Goal: Task Accomplishment & Management: Use online tool/utility

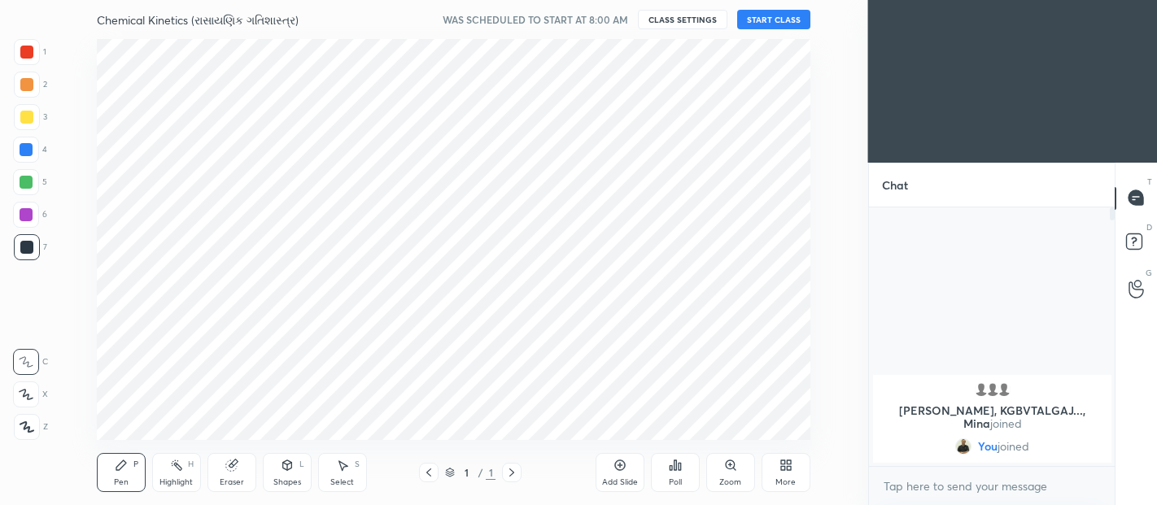
scroll to position [80941, 80539]
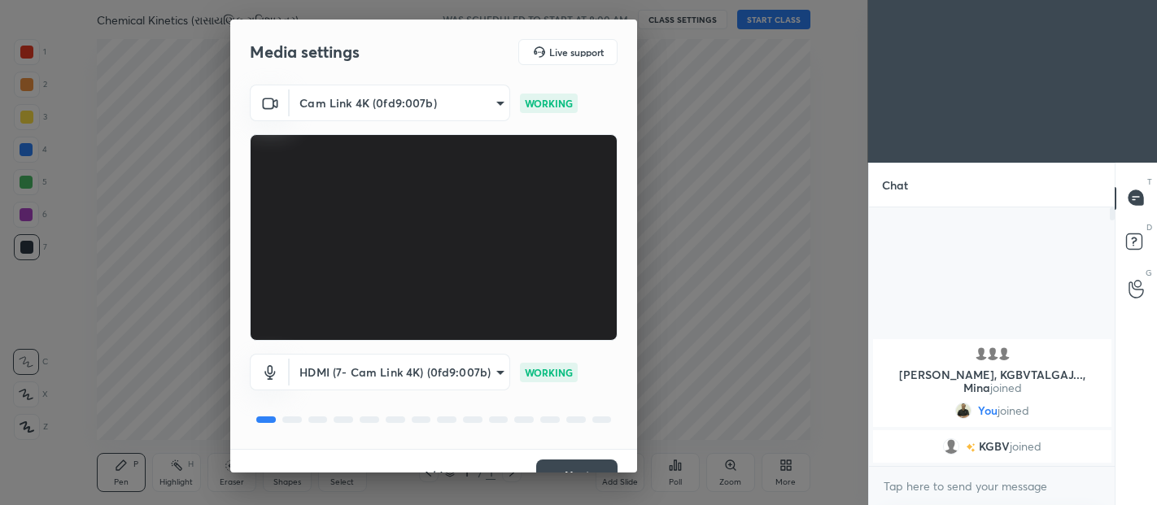
click at [632, 467] on div "1 / 4 Next" at bounding box center [433, 475] width 407 height 52
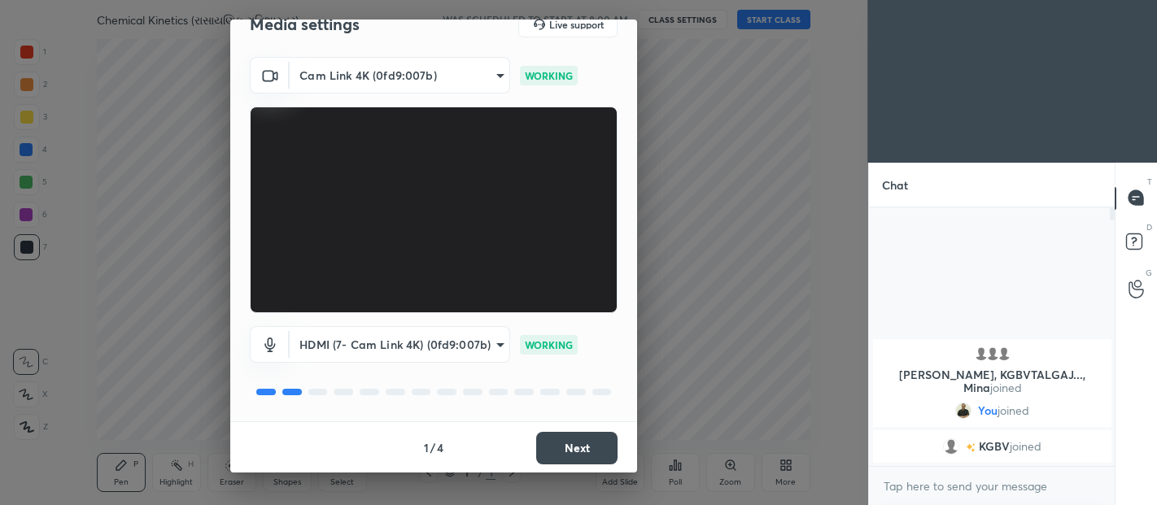
click at [585, 453] on button "Next" at bounding box center [576, 448] width 81 height 33
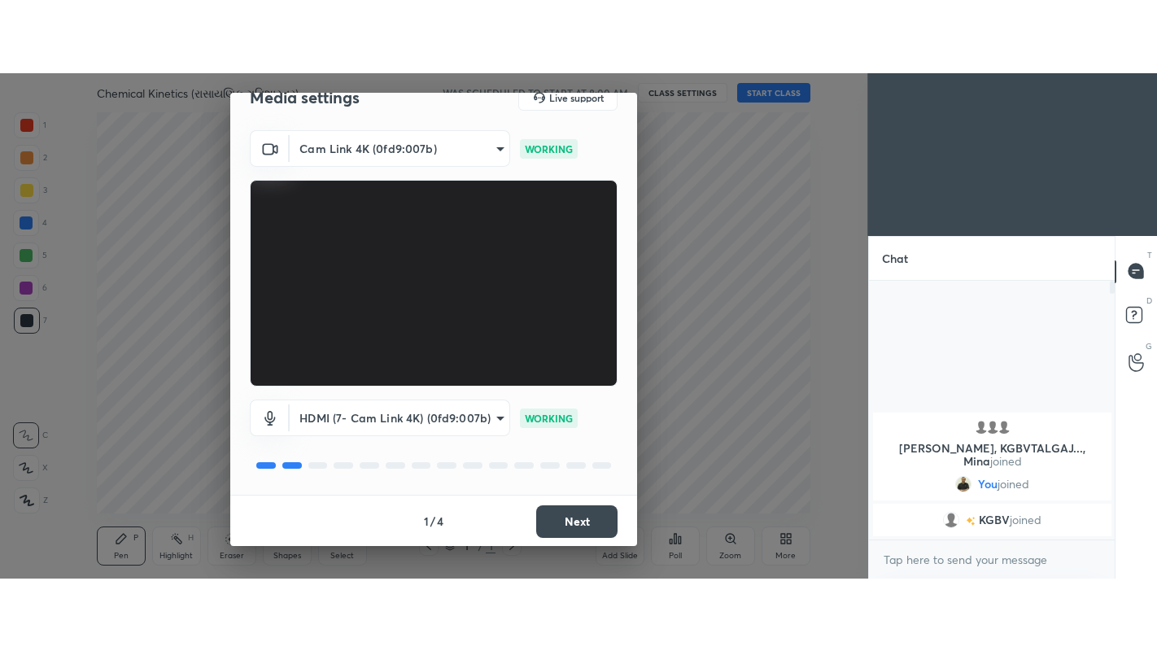
scroll to position [0, 0]
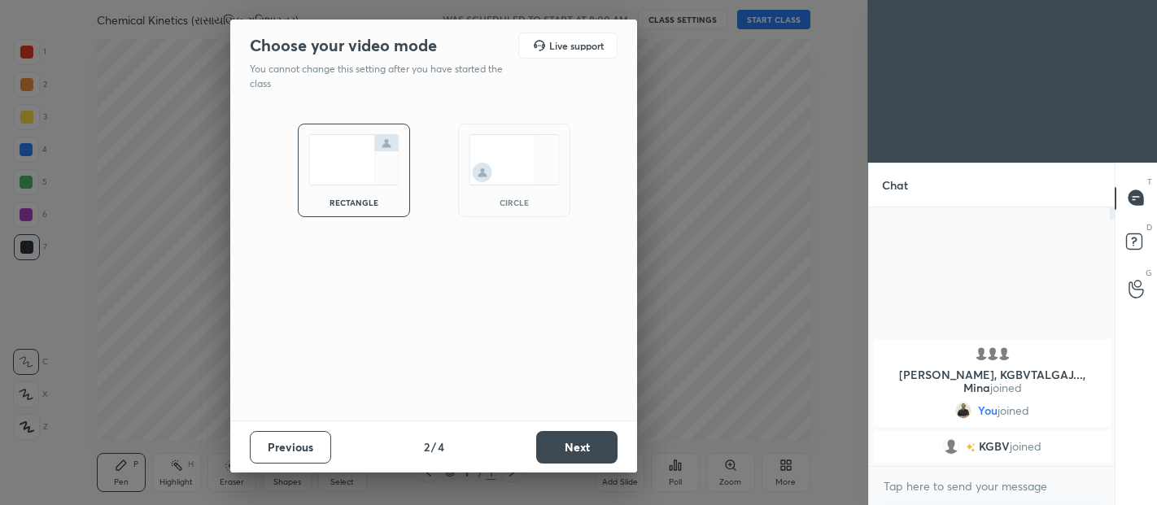
click at [584, 444] on button "Next" at bounding box center [576, 447] width 81 height 33
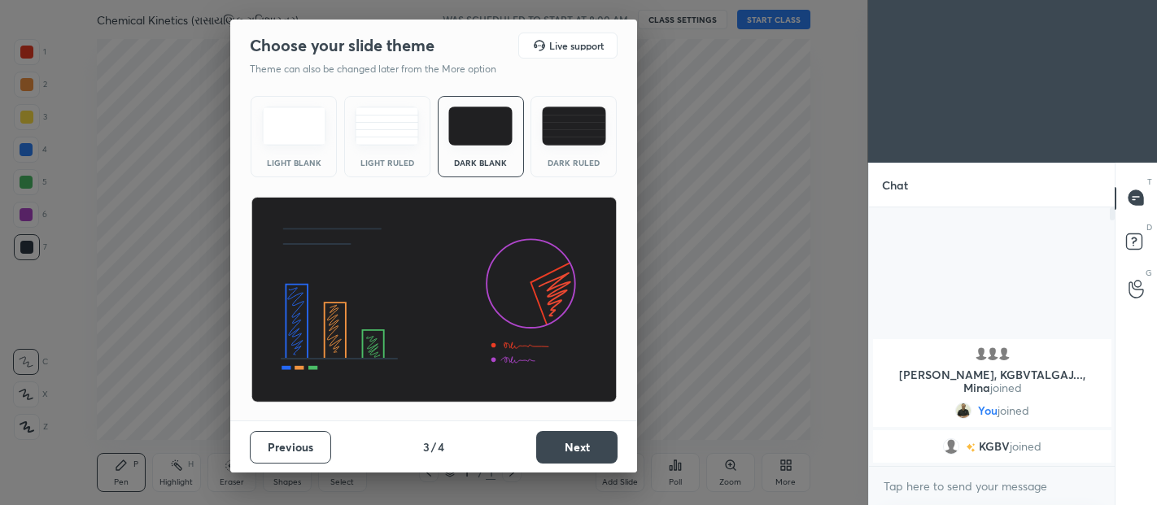
click at [586, 444] on button "Next" at bounding box center [576, 447] width 81 height 33
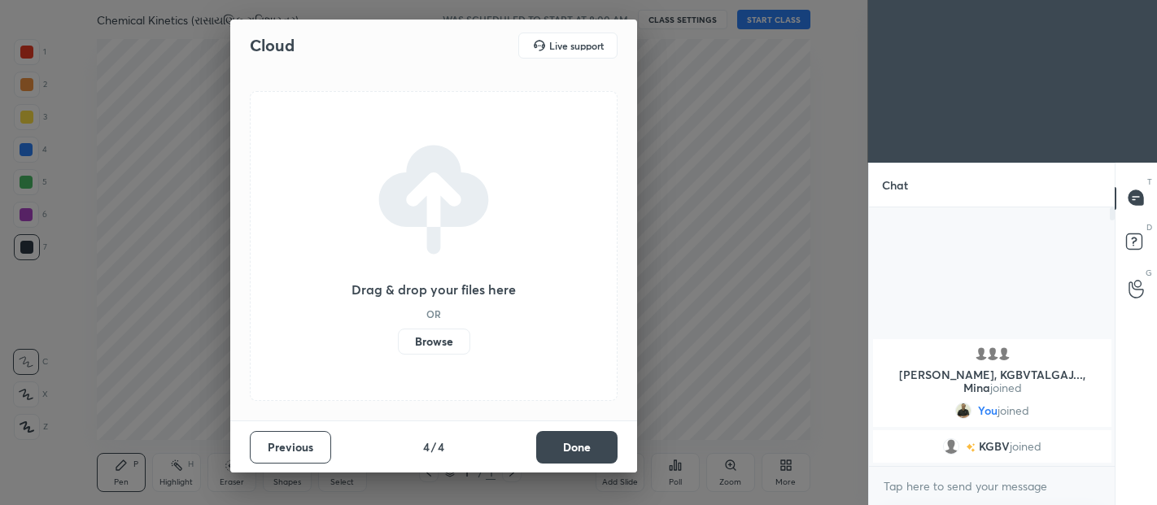
click at [590, 448] on button "Done" at bounding box center [576, 447] width 81 height 33
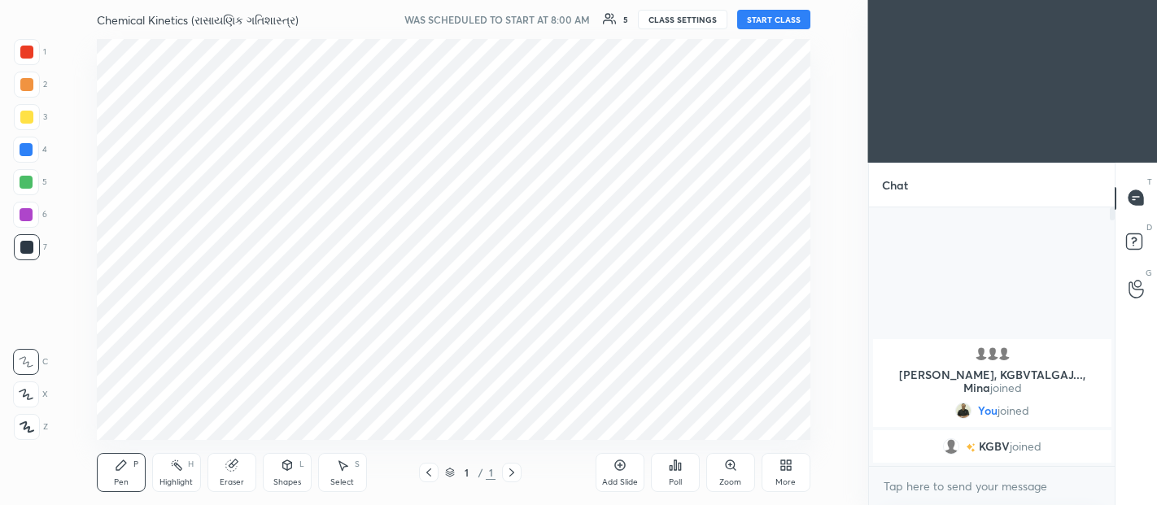
click at [776, 18] on button "START CLASS" at bounding box center [773, 20] width 73 height 20
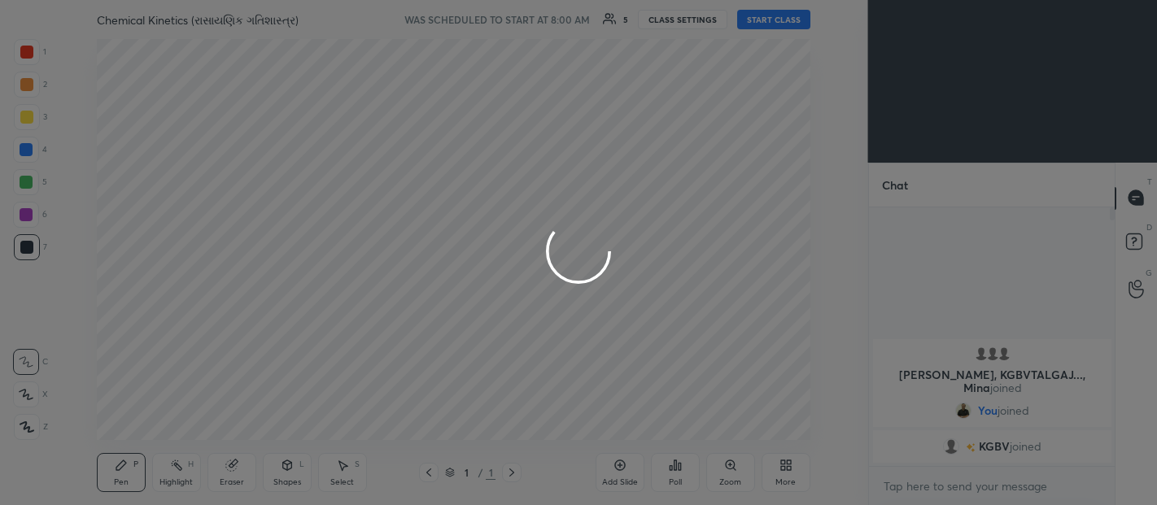
click at [791, 476] on div at bounding box center [578, 252] width 1157 height 505
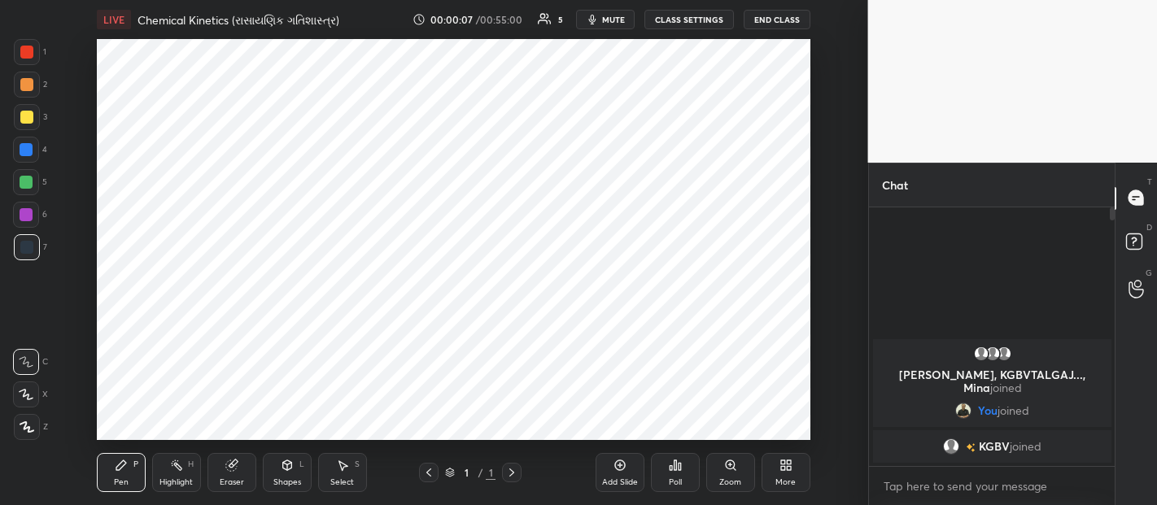
click at [787, 472] on div "More" at bounding box center [785, 472] width 49 height 39
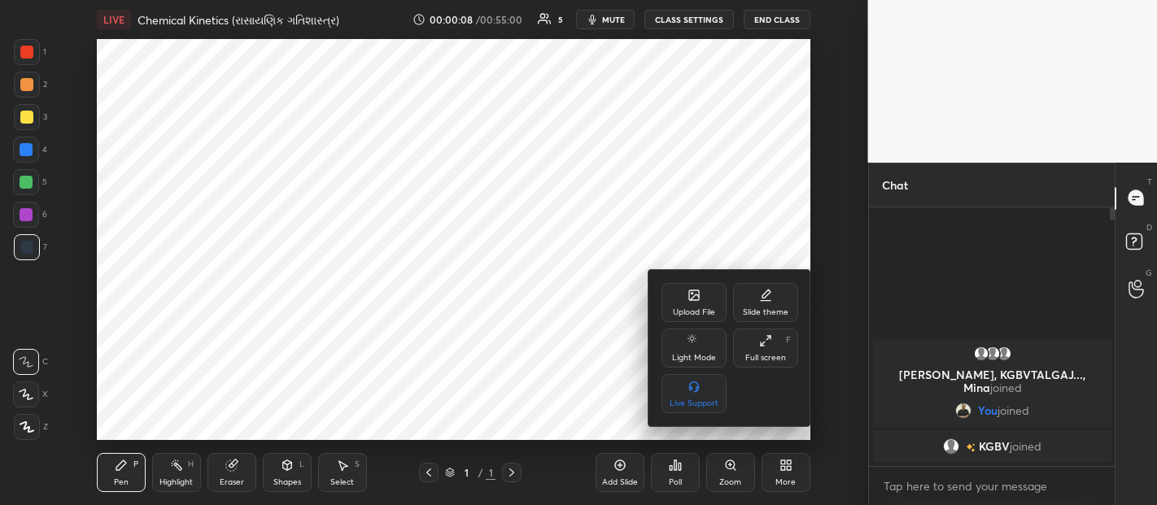
click at [764, 347] on div "Full screen F" at bounding box center [765, 348] width 65 height 39
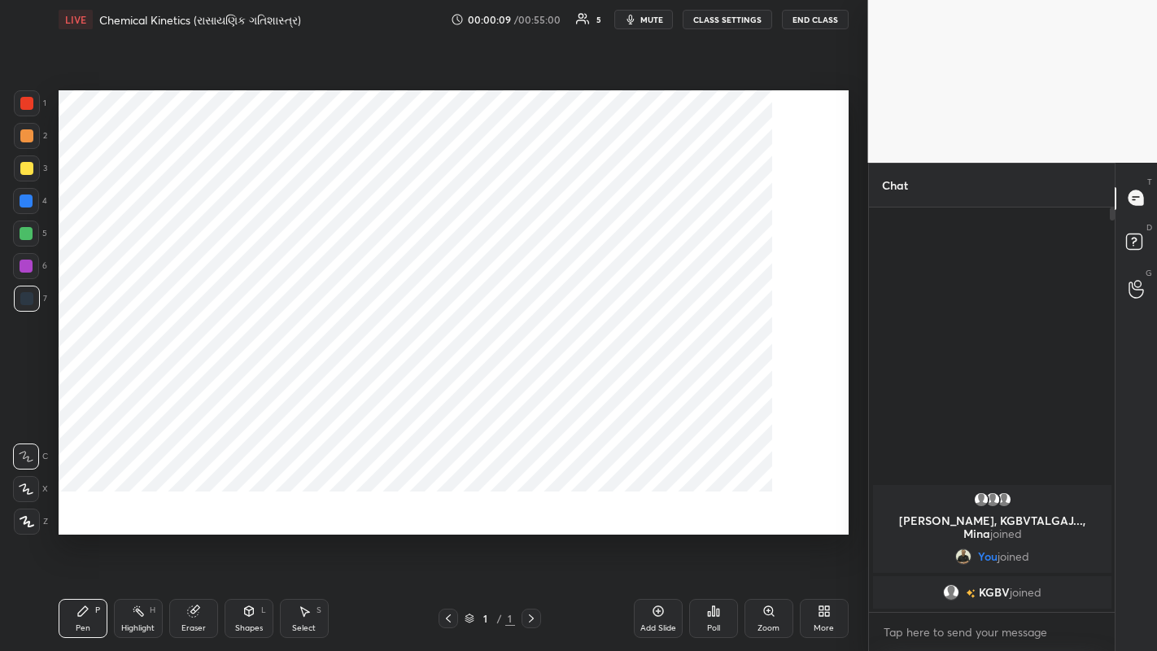
scroll to position [438, 241]
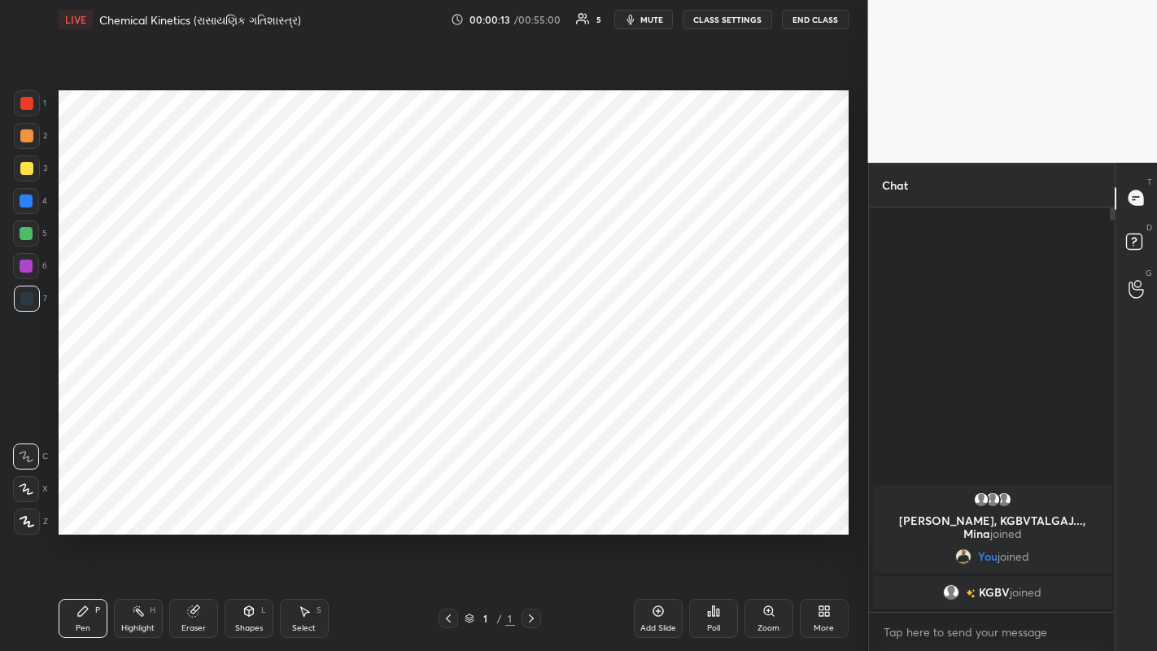
click at [667, 504] on div "Add Slide" at bounding box center [658, 618] width 49 height 39
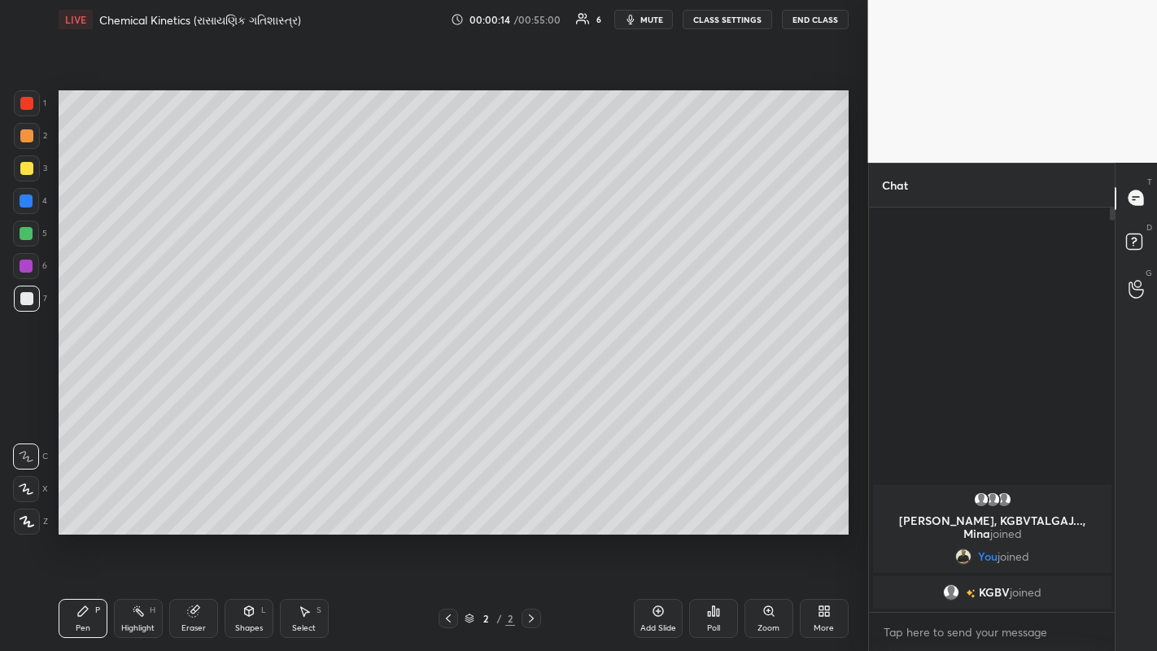
click at [666, 504] on div "Add Slide" at bounding box center [658, 628] width 36 height 8
click at [665, 504] on div "Add Slide" at bounding box center [658, 618] width 49 height 39
click at [660, 504] on icon at bounding box center [658, 610] width 13 height 13
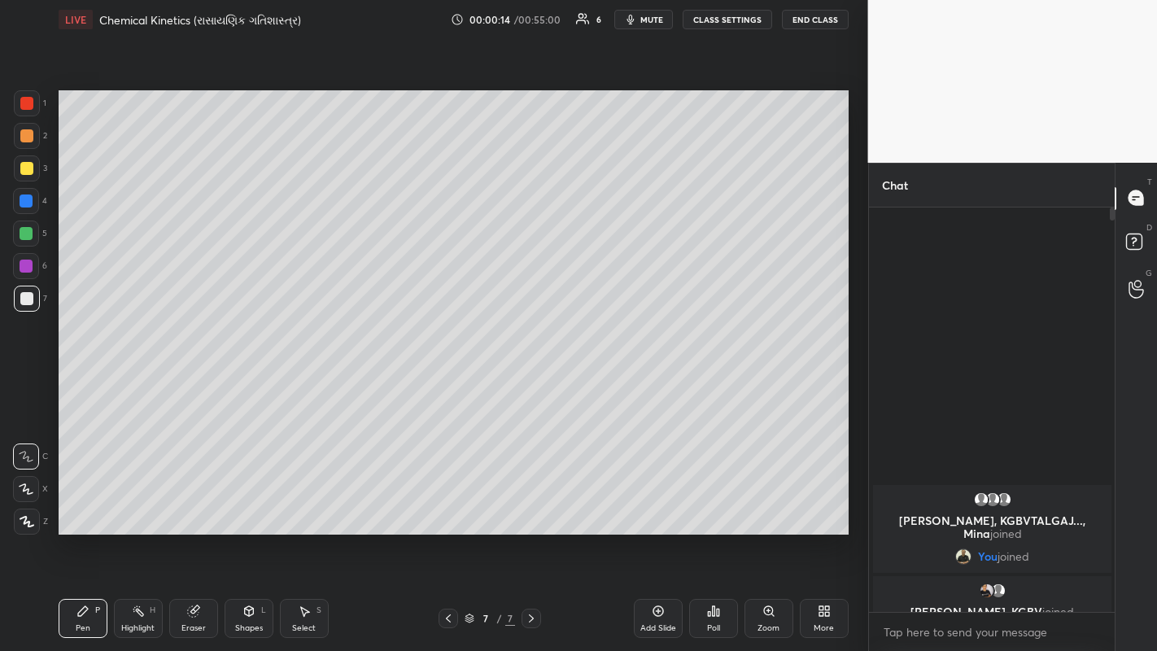
click at [660, 504] on icon at bounding box center [657, 611] width 11 height 11
click at [659, 504] on icon at bounding box center [657, 611] width 11 height 11
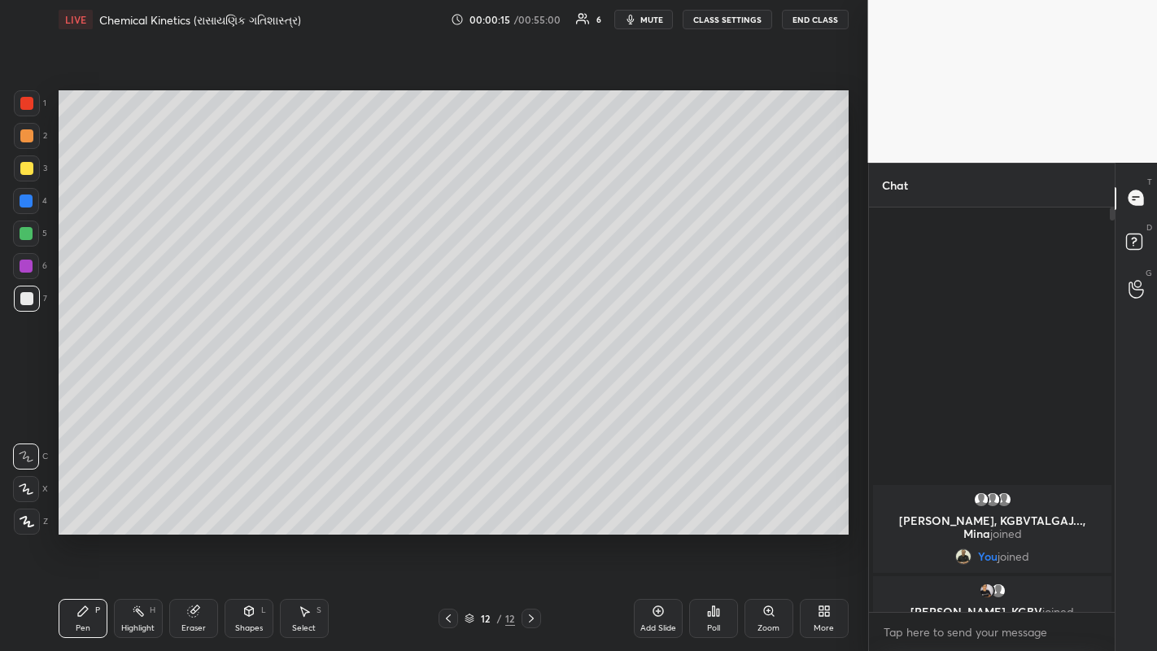
click at [656, 504] on icon at bounding box center [658, 610] width 13 height 13
click at [655, 504] on icon at bounding box center [658, 610] width 13 height 13
click at [653, 504] on icon at bounding box center [657, 611] width 11 height 11
click at [652, 504] on icon at bounding box center [658, 610] width 13 height 13
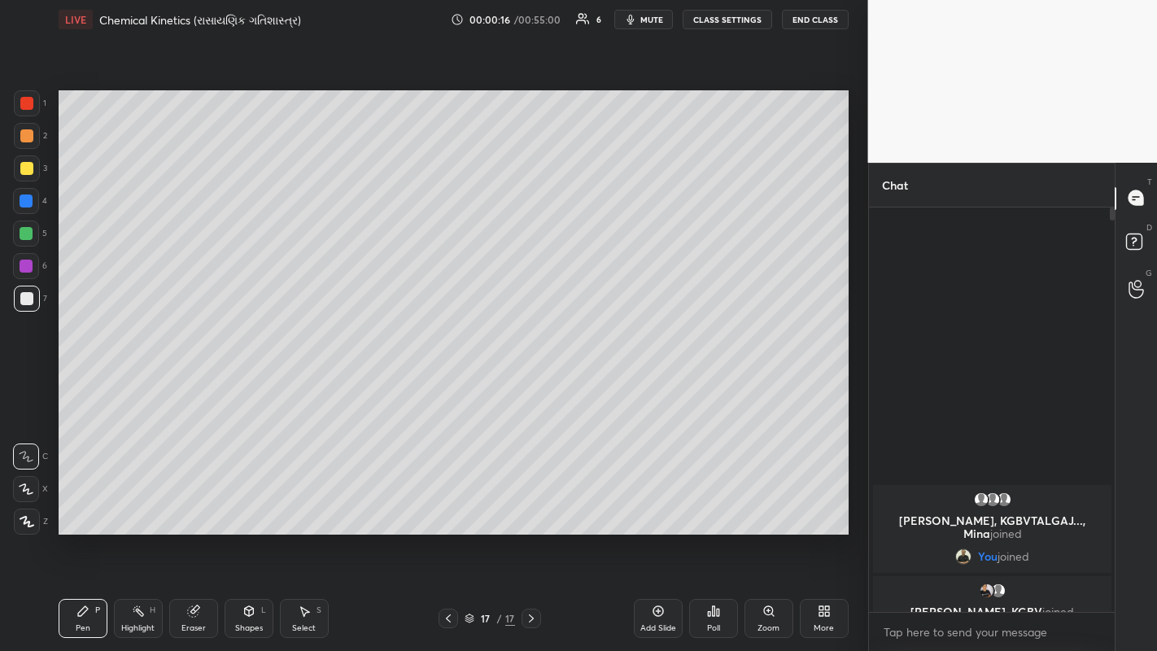
click at [653, 504] on icon at bounding box center [657, 611] width 11 height 11
click at [654, 504] on icon at bounding box center [657, 611] width 11 height 11
click at [643, 504] on div "Add Slide" at bounding box center [658, 618] width 49 height 39
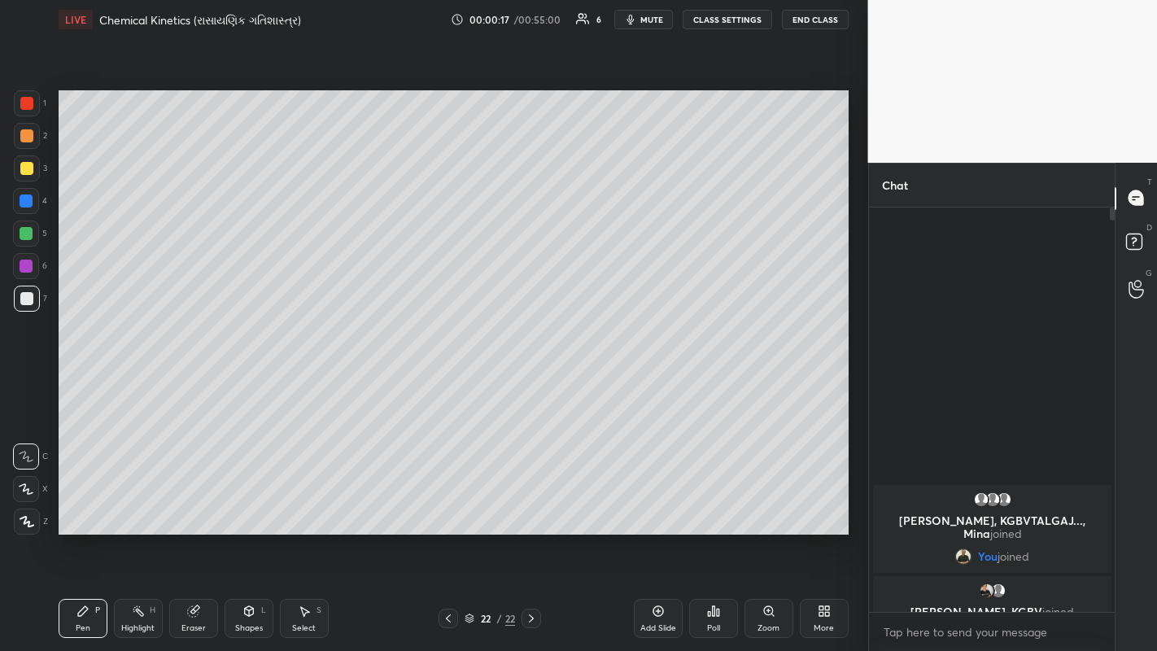
click at [643, 504] on div "Add Slide" at bounding box center [658, 618] width 49 height 39
click at [448, 504] on icon at bounding box center [447, 618] width 5 height 8
click at [447, 504] on icon at bounding box center [447, 618] width 13 height 13
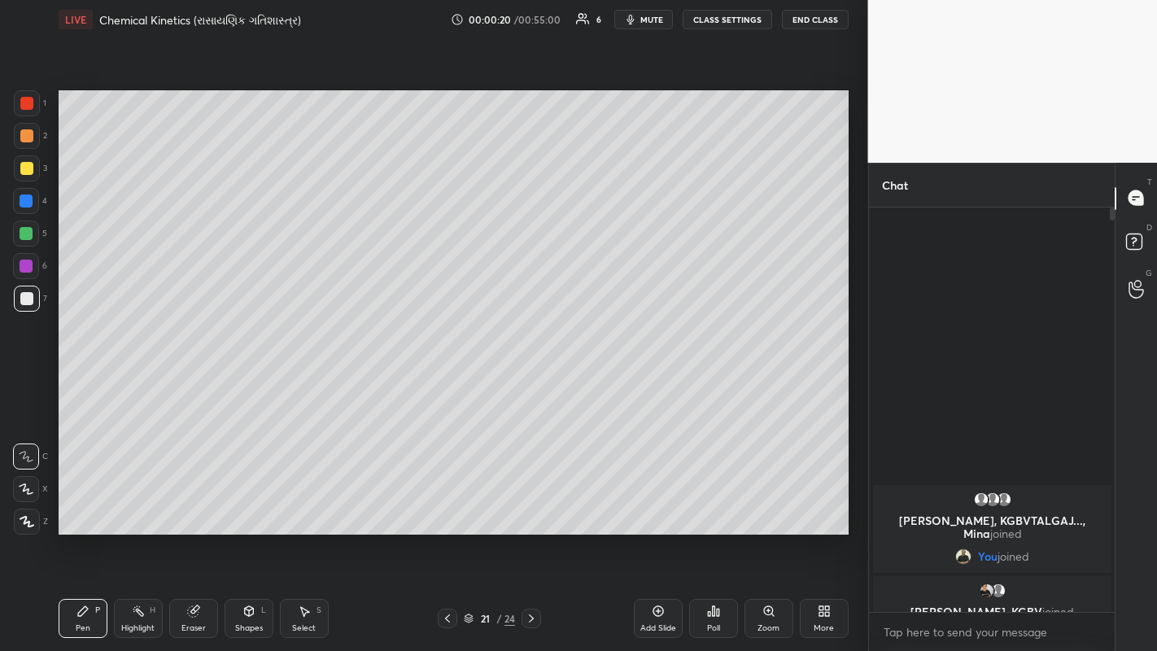
click at [446, 504] on icon at bounding box center [447, 618] width 5 height 8
click at [450, 504] on icon at bounding box center [447, 618] width 13 height 13
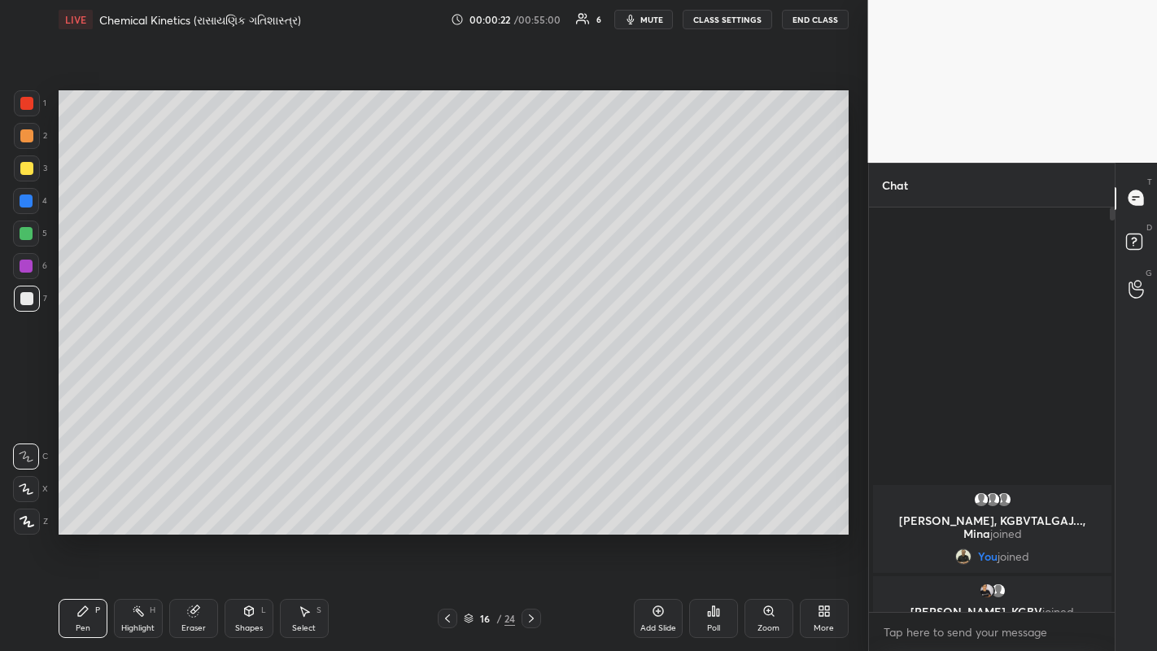
click at [447, 504] on icon at bounding box center [447, 618] width 13 height 13
click at [468, 504] on icon at bounding box center [469, 618] width 10 height 10
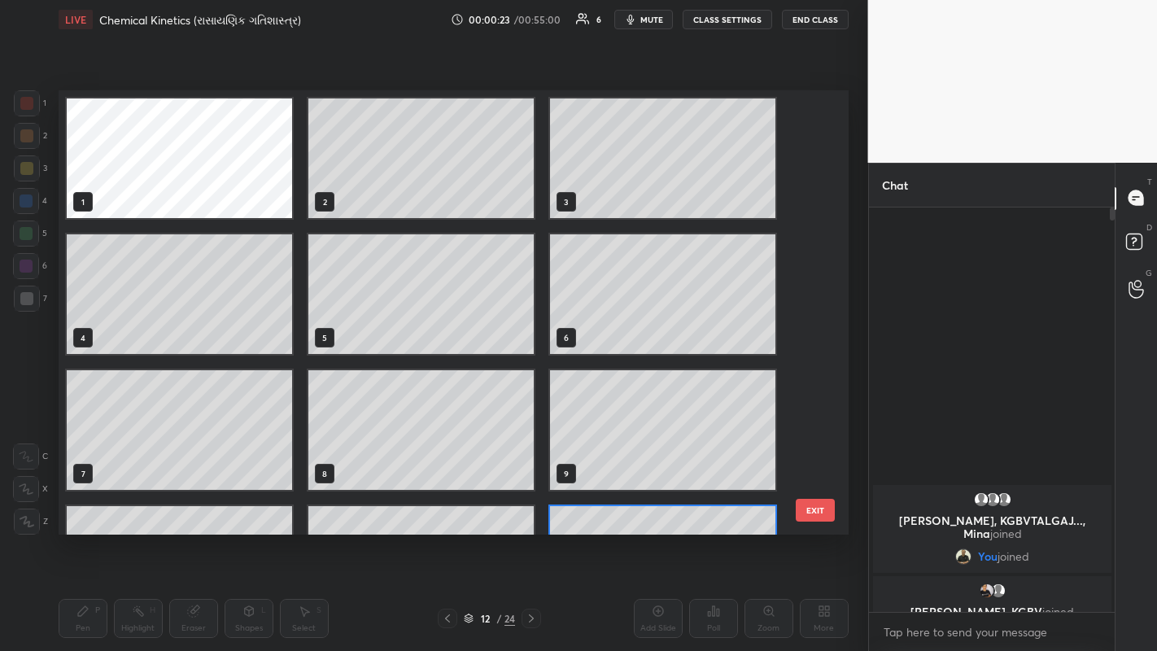
click at [466, 504] on icon at bounding box center [468, 621] width 8 height 2
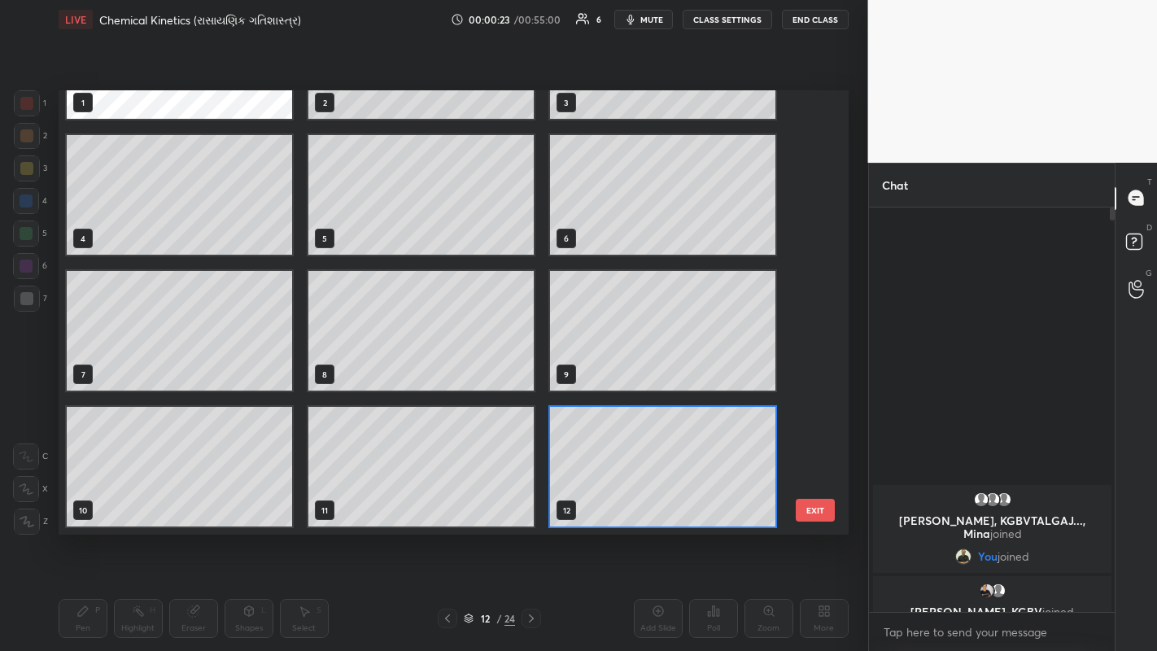
click at [453, 504] on icon at bounding box center [447, 618] width 13 height 13
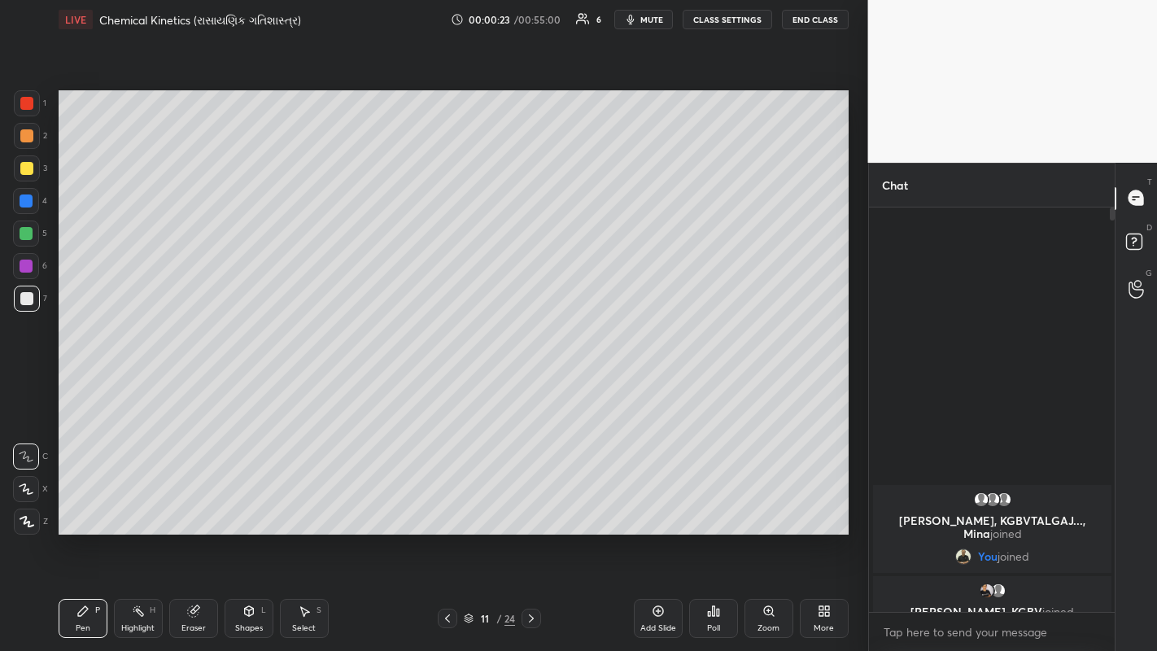
click at [456, 504] on div at bounding box center [448, 618] width 20 height 20
click at [447, 504] on icon at bounding box center [447, 618] width 13 height 13
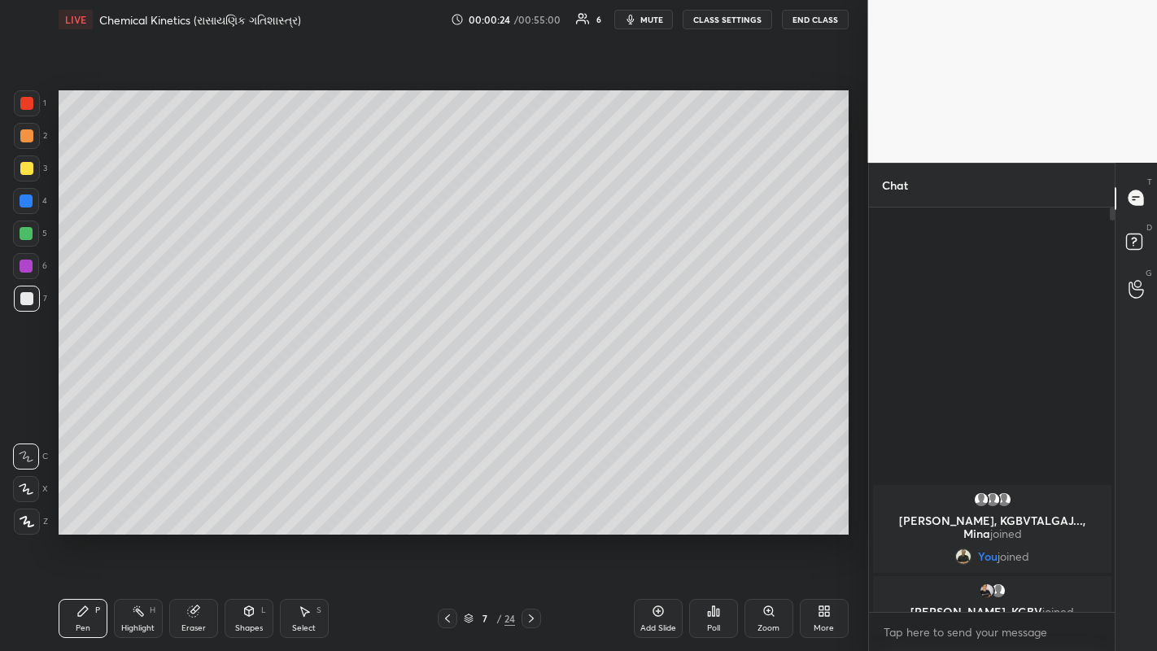
click at [447, 504] on icon at bounding box center [447, 618] width 13 height 13
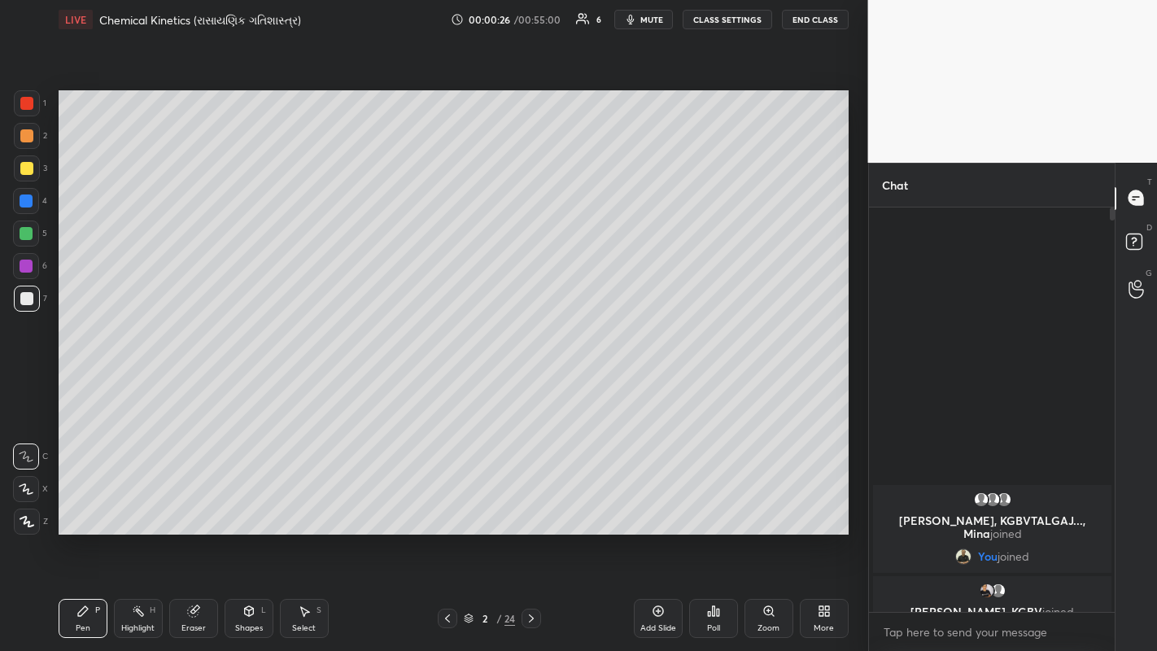
click at [447, 504] on icon at bounding box center [447, 618] width 13 height 13
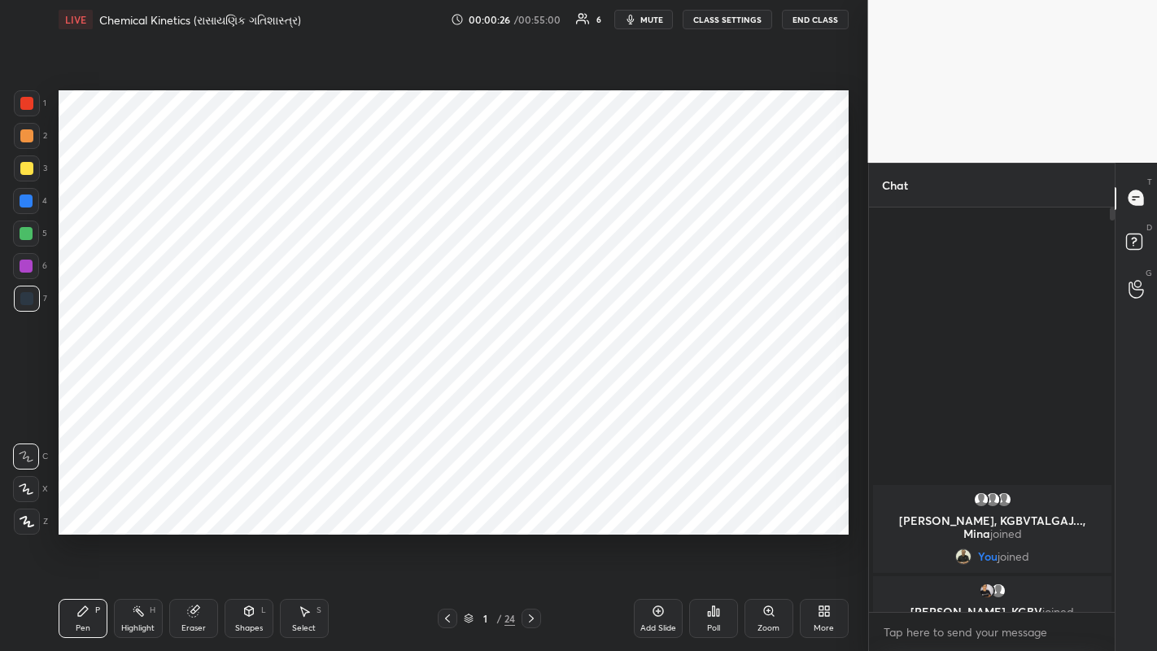
click at [530, 504] on icon at bounding box center [531, 618] width 13 height 13
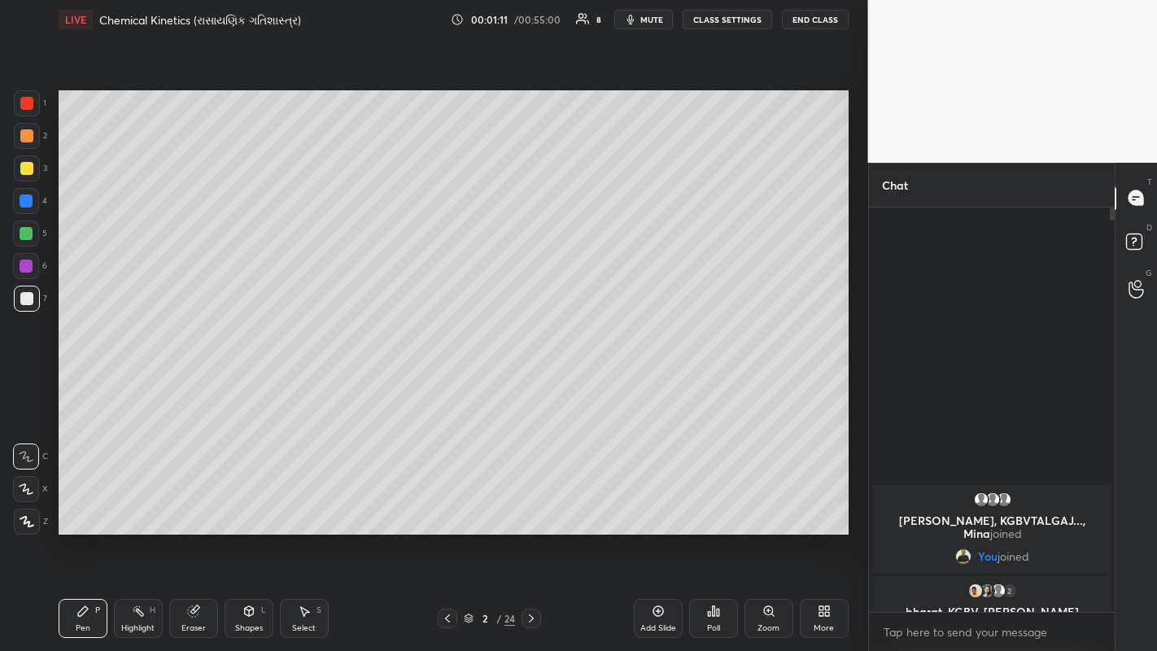
click at [175, 78] on div "Setting up your live class Poll for secs No correct answer Start poll" at bounding box center [453, 312] width 803 height 547
click at [23, 496] on div at bounding box center [26, 489] width 26 height 26
click at [26, 267] on div at bounding box center [26, 265] width 13 height 13
click at [24, 170] on div at bounding box center [26, 168] width 13 height 13
click at [19, 200] on div at bounding box center [26, 201] width 26 height 26
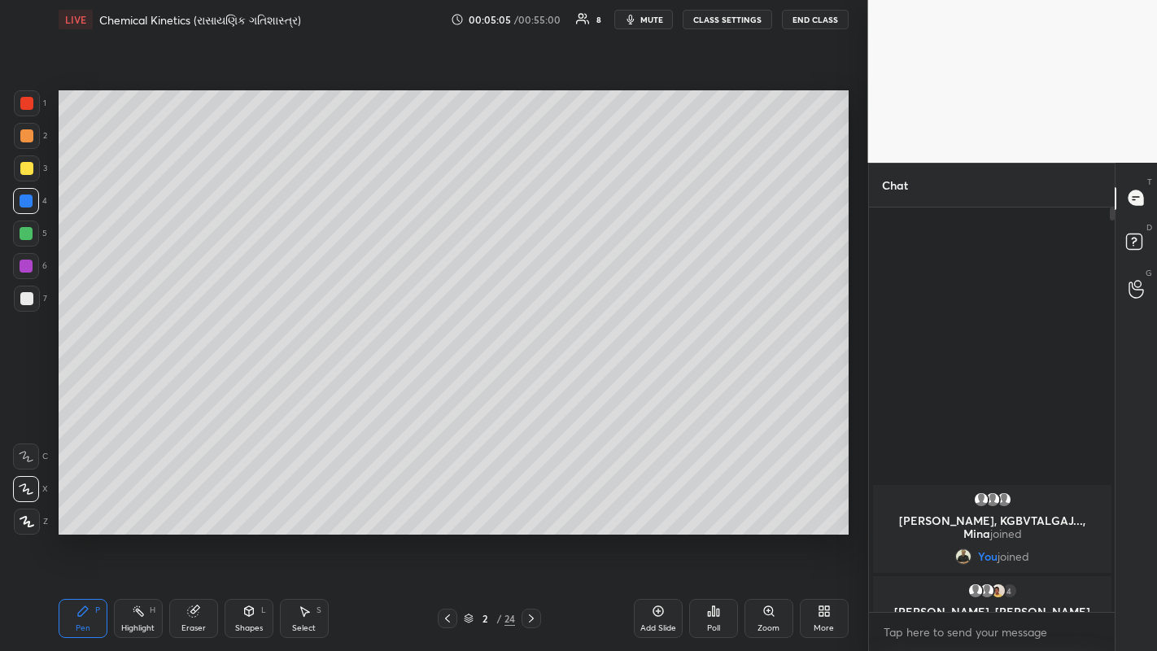
click at [23, 168] on div at bounding box center [26, 168] width 13 height 13
click at [531, 504] on icon at bounding box center [531, 618] width 13 height 13
click at [24, 208] on div at bounding box center [26, 201] width 26 height 26
click at [24, 265] on div at bounding box center [26, 265] width 13 height 13
click at [28, 298] on div at bounding box center [26, 298] width 13 height 13
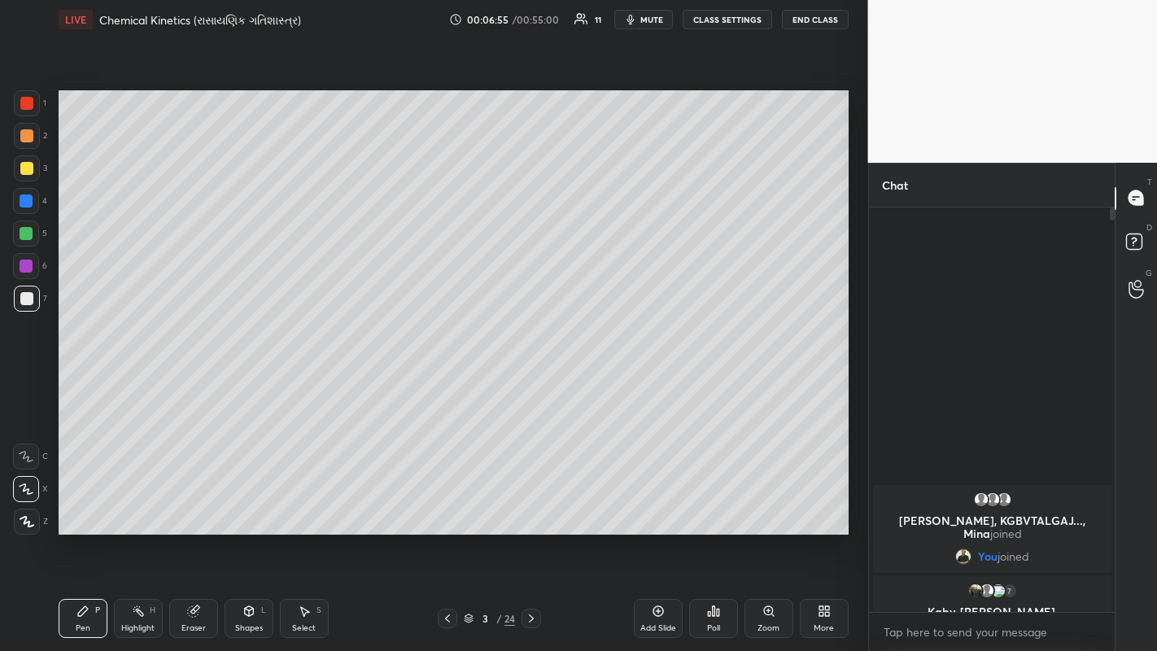
click at [24, 234] on div at bounding box center [26, 233] width 13 height 13
click at [22, 136] on div at bounding box center [26, 135] width 13 height 13
click at [24, 297] on div at bounding box center [26, 298] width 13 height 13
click at [26, 222] on div at bounding box center [26, 233] width 26 height 26
click at [23, 206] on div at bounding box center [26, 200] width 13 height 13
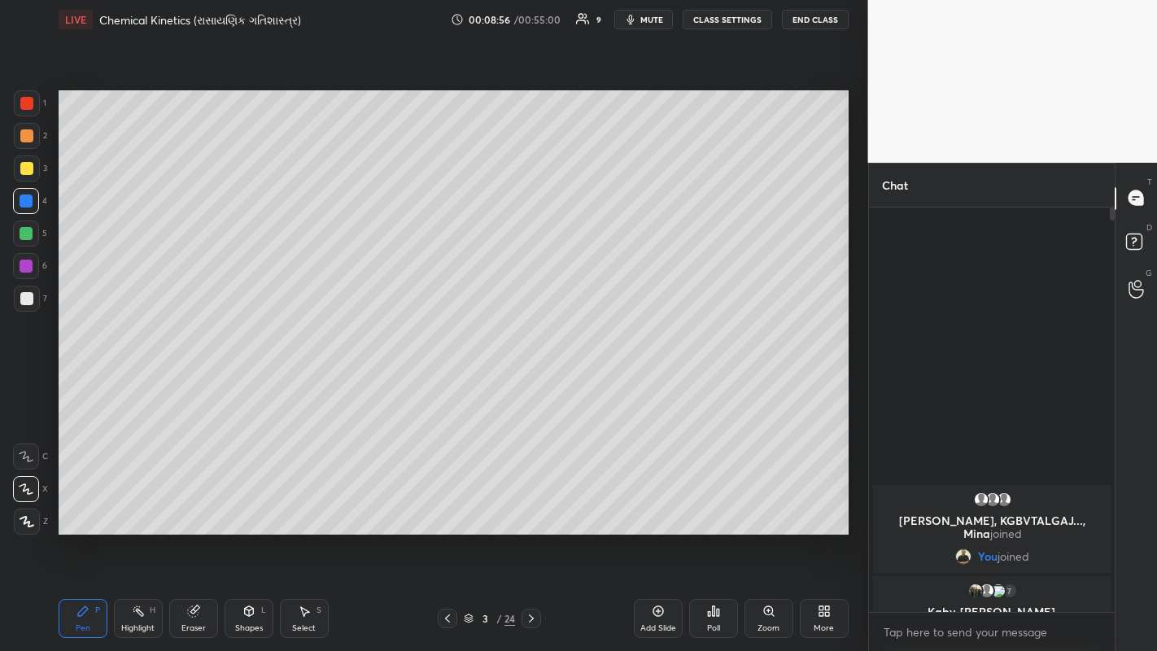
click at [15, 135] on div at bounding box center [27, 136] width 26 height 26
click at [27, 102] on div at bounding box center [26, 103] width 13 height 13
click at [26, 453] on icon at bounding box center [26, 456] width 15 height 11
click at [26, 168] on div at bounding box center [26, 168] width 13 height 13
click at [246, 504] on div "Shapes" at bounding box center [249, 628] width 28 height 8
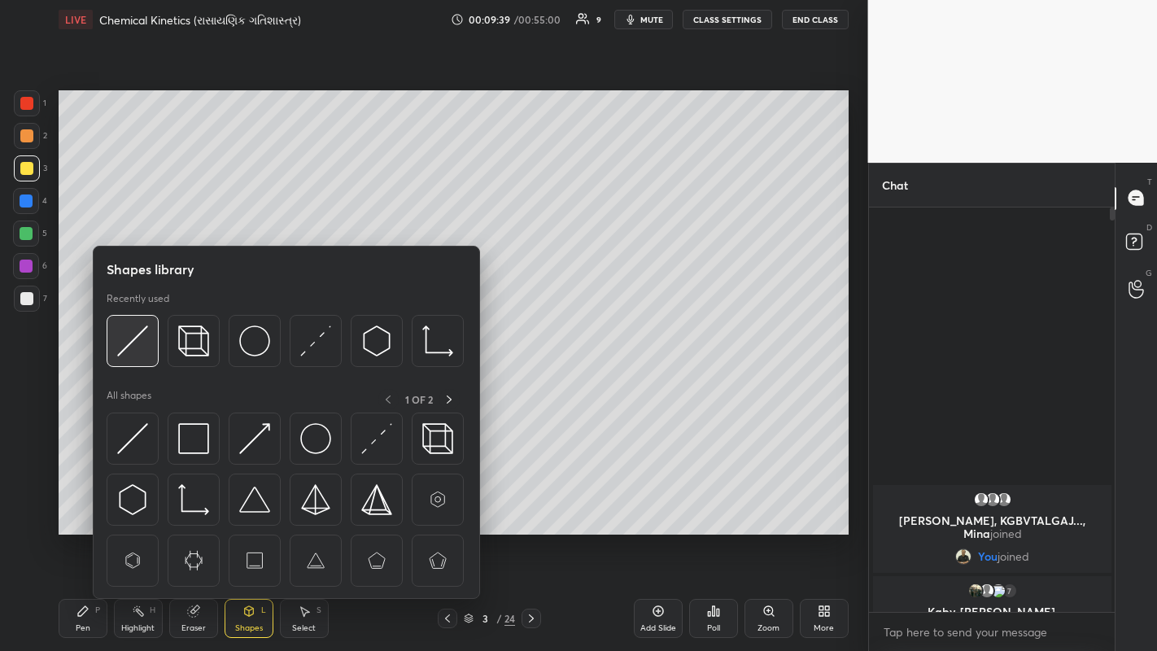
click at [136, 337] on img at bounding box center [132, 340] width 31 height 31
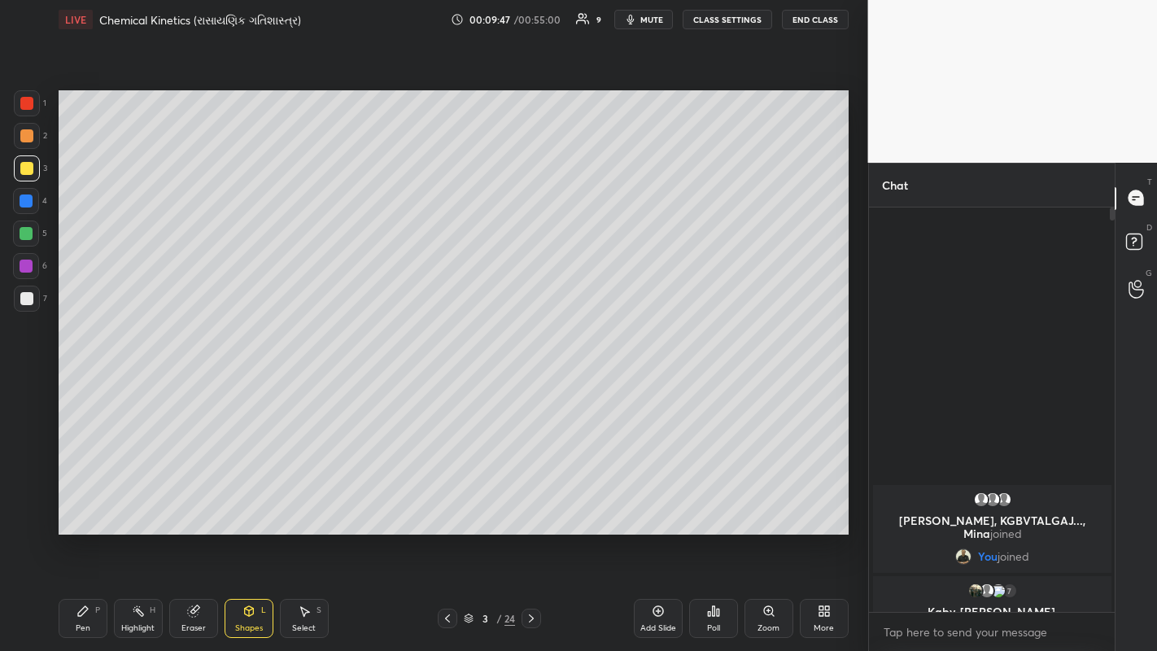
click at [25, 230] on div at bounding box center [26, 233] width 13 height 13
click at [81, 504] on div "Pen" at bounding box center [83, 628] width 15 height 8
click at [24, 205] on div at bounding box center [26, 200] width 13 height 13
click at [23, 263] on div at bounding box center [26, 265] width 13 height 13
click at [22, 265] on div at bounding box center [26, 265] width 13 height 13
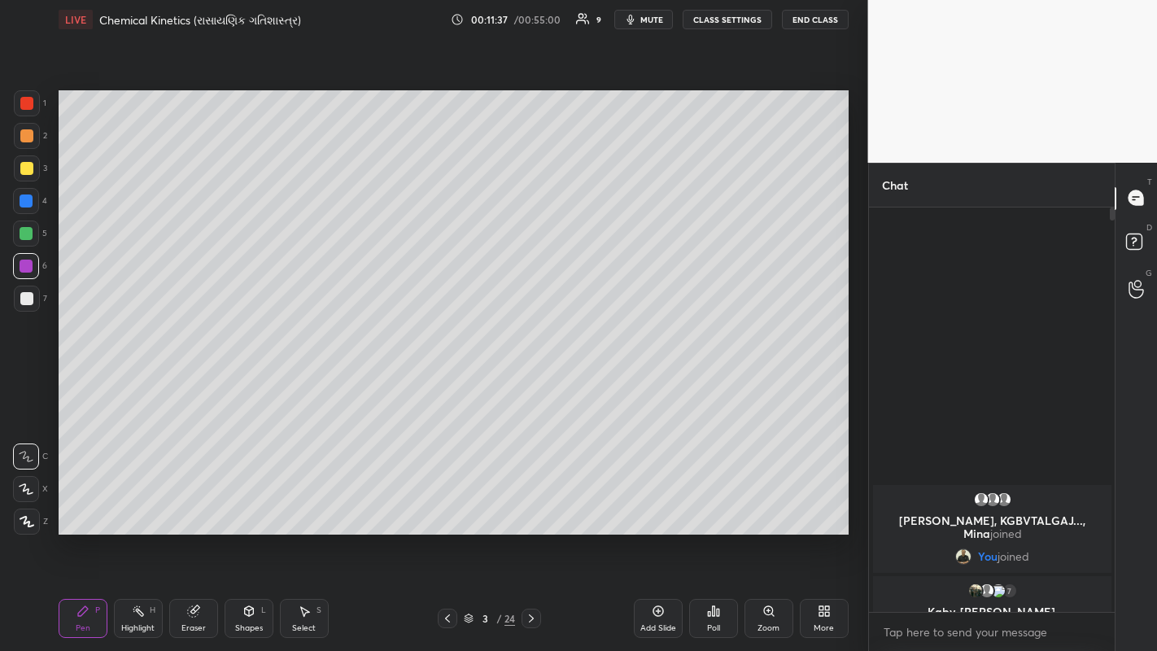
click at [25, 195] on div at bounding box center [26, 200] width 13 height 13
click at [33, 489] on icon at bounding box center [26, 488] width 15 height 11
click at [25, 164] on div at bounding box center [26, 168] width 13 height 13
click at [24, 138] on div at bounding box center [26, 135] width 13 height 13
click at [28, 299] on div at bounding box center [26, 298] width 13 height 13
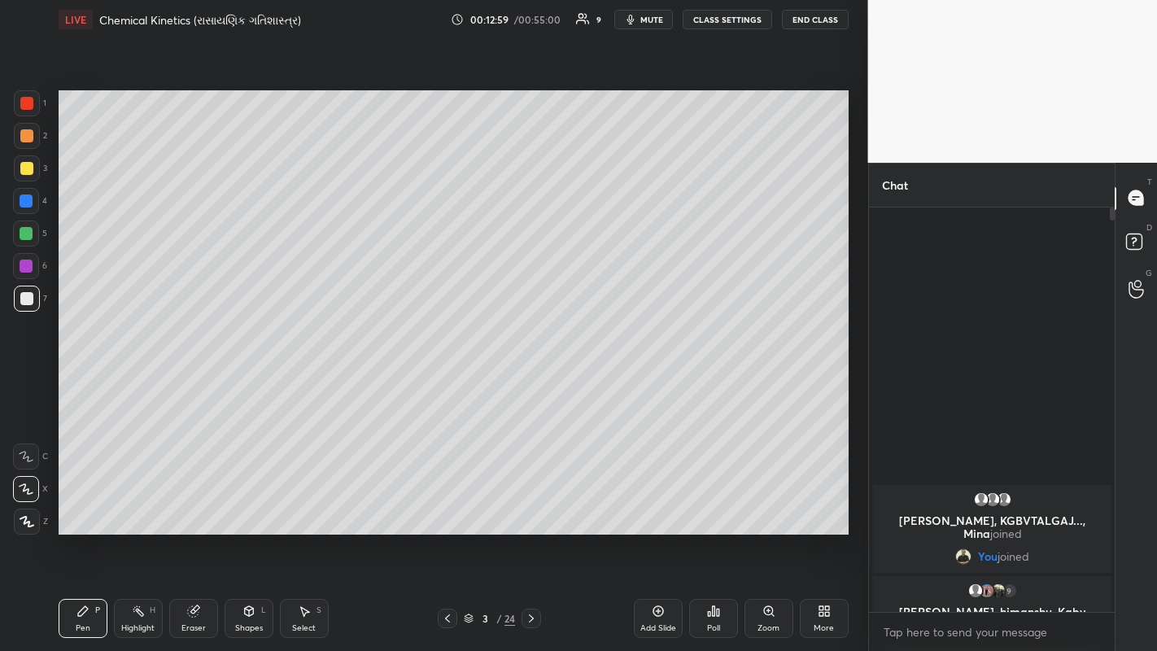
click at [31, 136] on div at bounding box center [26, 135] width 13 height 13
click at [34, 455] on div at bounding box center [26, 456] width 26 height 26
click at [31, 105] on div at bounding box center [26, 103] width 13 height 13
click at [22, 164] on div at bounding box center [26, 168] width 13 height 13
click at [22, 203] on div at bounding box center [26, 200] width 13 height 13
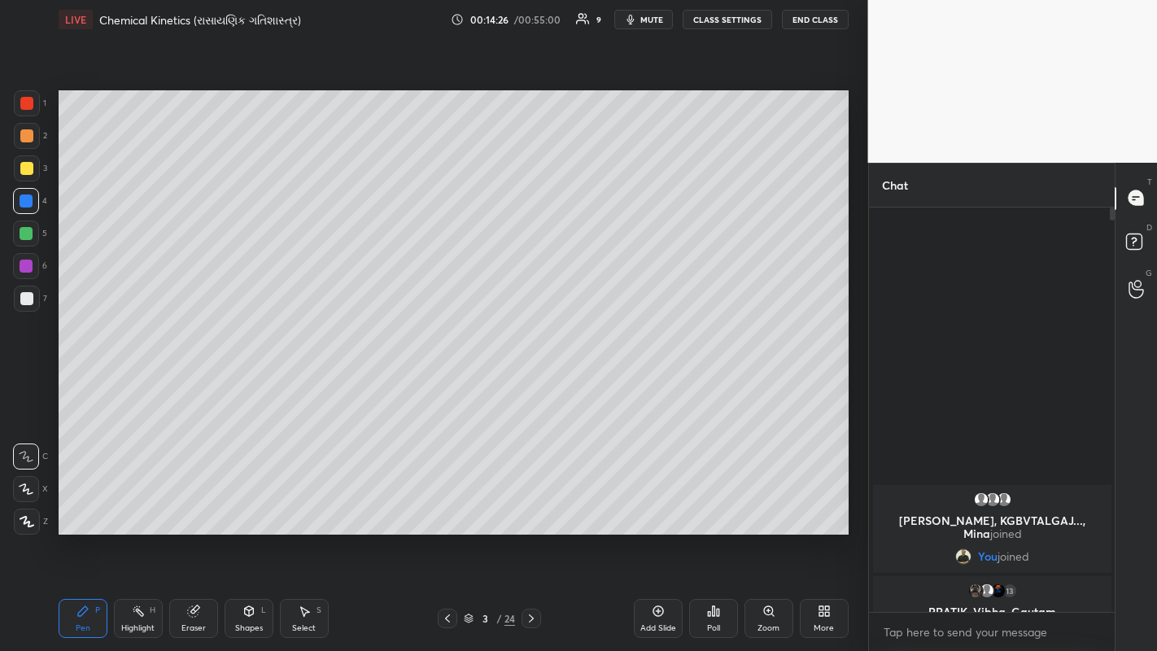
click at [194, 504] on div "Eraser" at bounding box center [193, 628] width 24 height 8
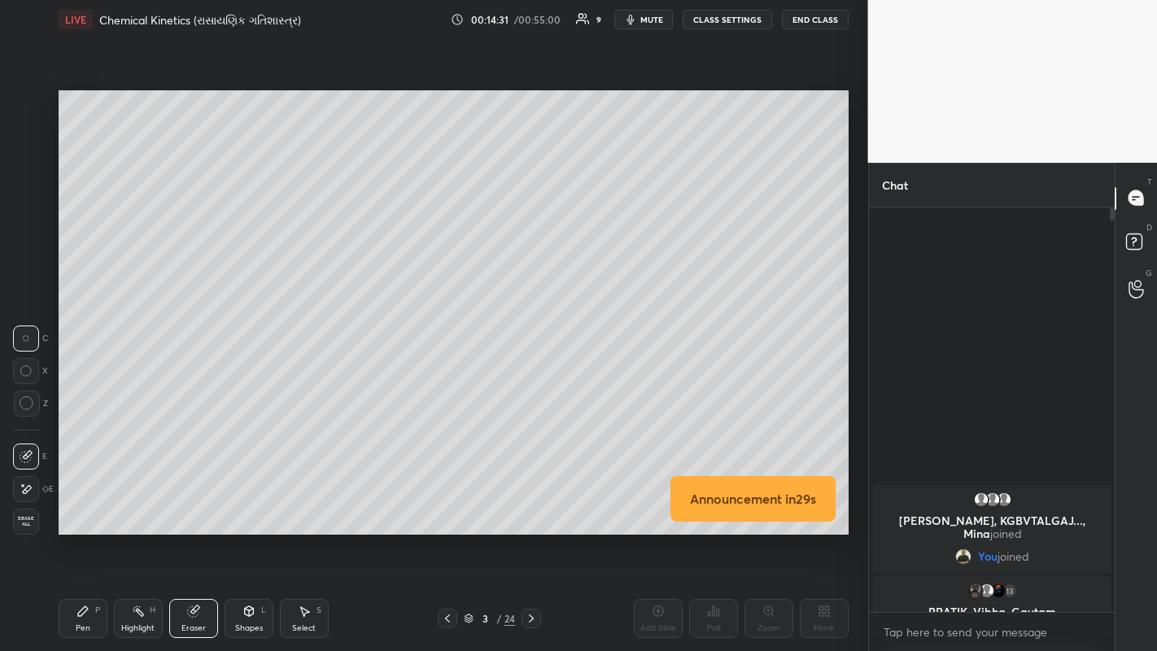
click at [88, 504] on div "Pen P" at bounding box center [83, 618] width 49 height 39
click at [23, 490] on icon at bounding box center [26, 488] width 15 height 11
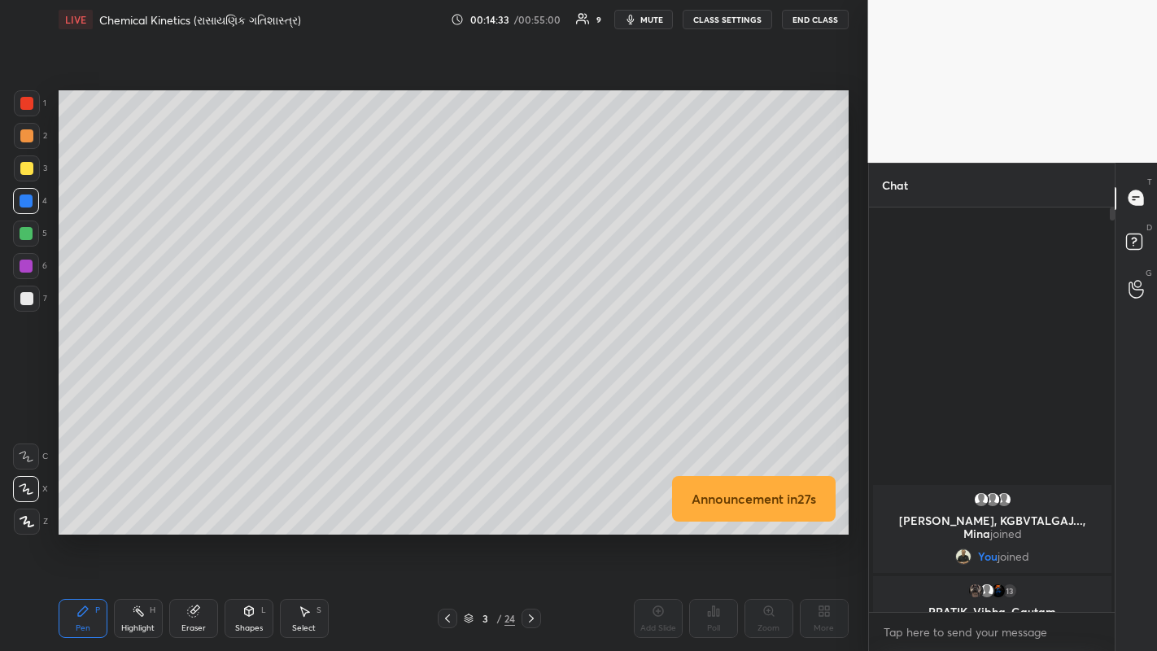
click at [24, 166] on div at bounding box center [26, 168] width 13 height 13
click at [21, 304] on div at bounding box center [26, 298] width 13 height 13
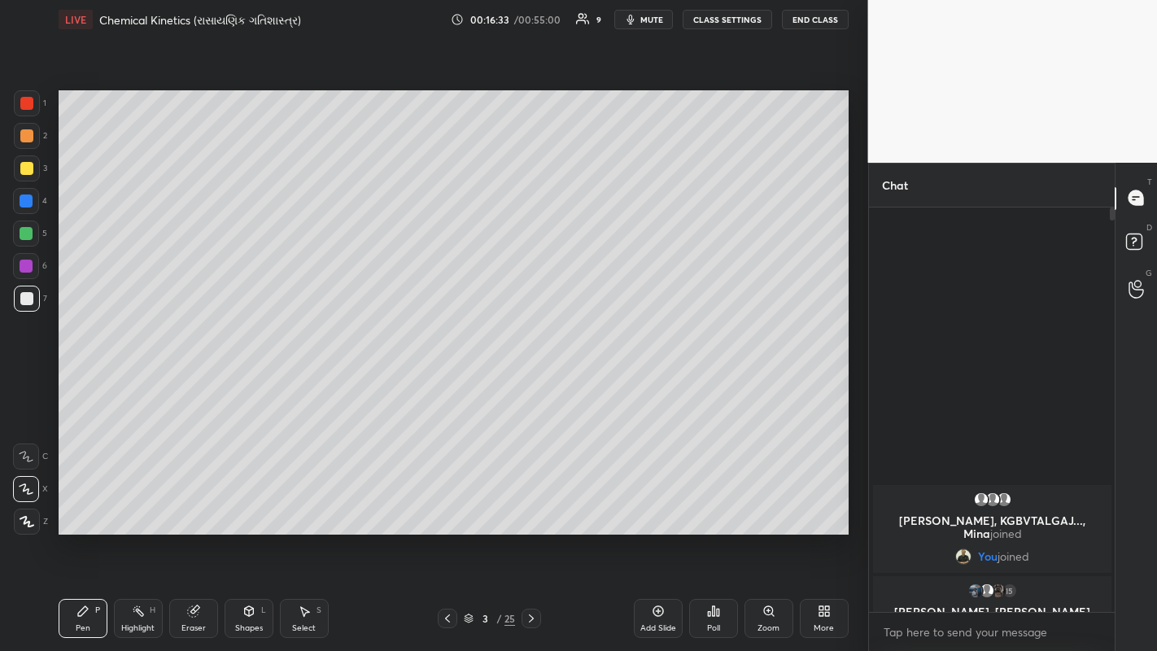
click at [447, 504] on icon at bounding box center [447, 618] width 13 height 13
click at [534, 504] on icon at bounding box center [531, 618] width 5 height 8
click at [531, 504] on icon at bounding box center [531, 618] width 13 height 13
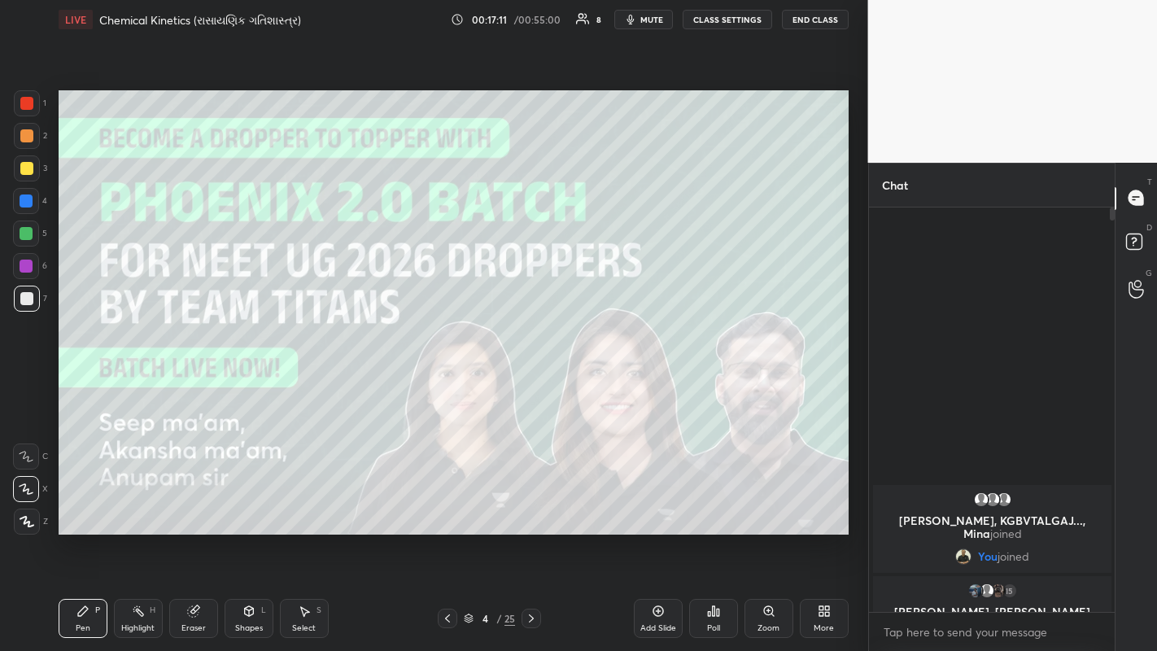
click at [531, 504] on icon at bounding box center [531, 618] width 13 height 13
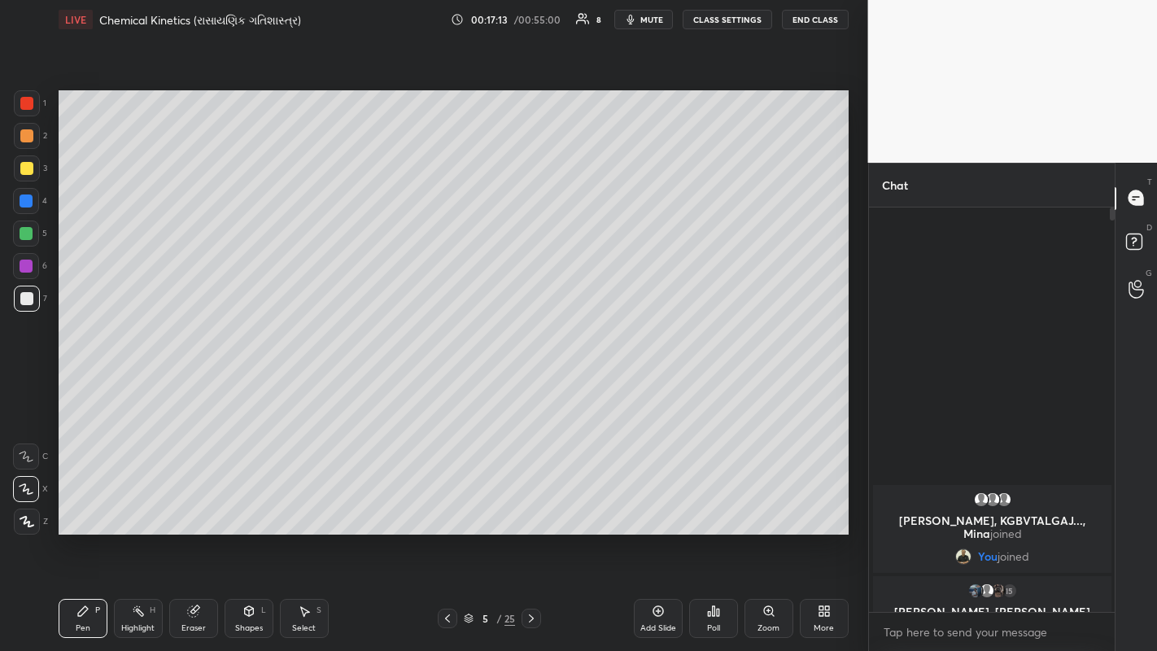
click at [20, 295] on div at bounding box center [26, 298] width 13 height 13
click at [23, 236] on div at bounding box center [26, 233] width 13 height 13
click at [24, 306] on div at bounding box center [27, 299] width 26 height 26
click at [33, 232] on div at bounding box center [26, 233] width 26 height 26
click at [30, 299] on div at bounding box center [26, 298] width 13 height 13
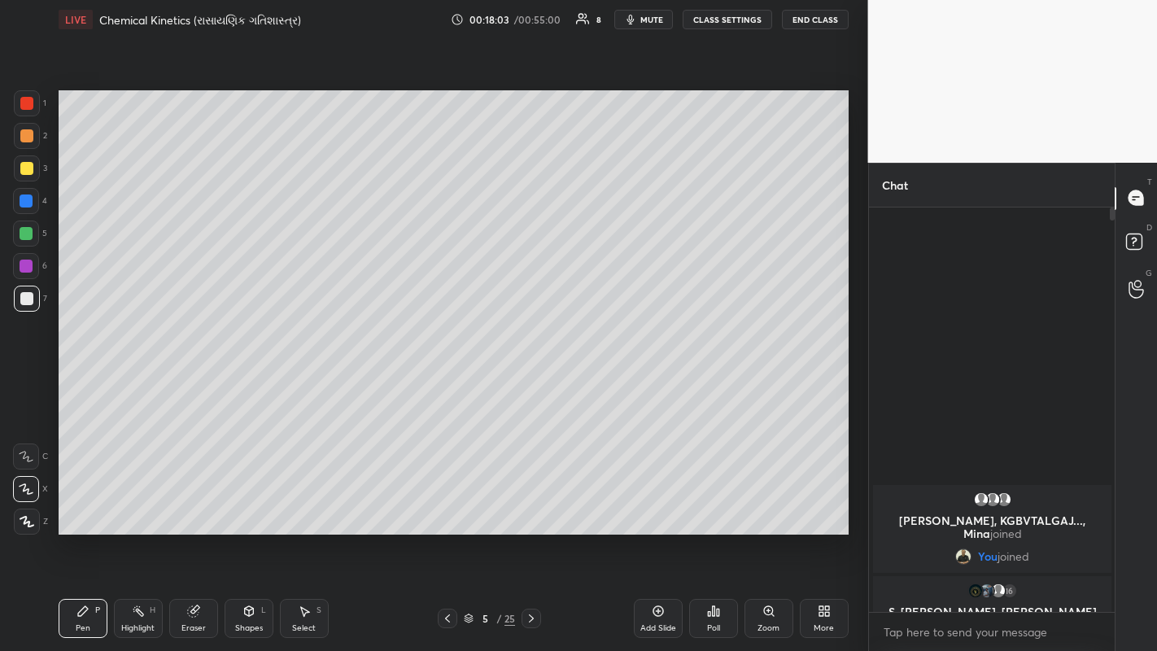
click at [23, 209] on div at bounding box center [26, 201] width 26 height 26
click at [193, 504] on div "Eraser" at bounding box center [193, 628] width 24 height 8
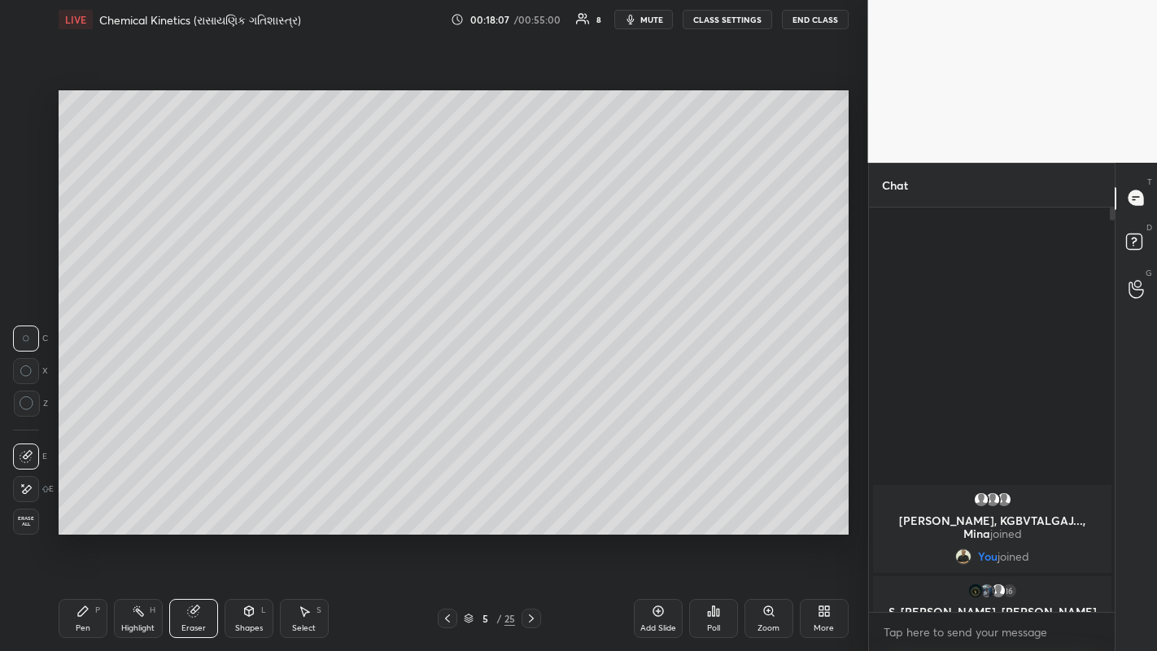
click at [252, 504] on div "Shapes L" at bounding box center [249, 618] width 49 height 39
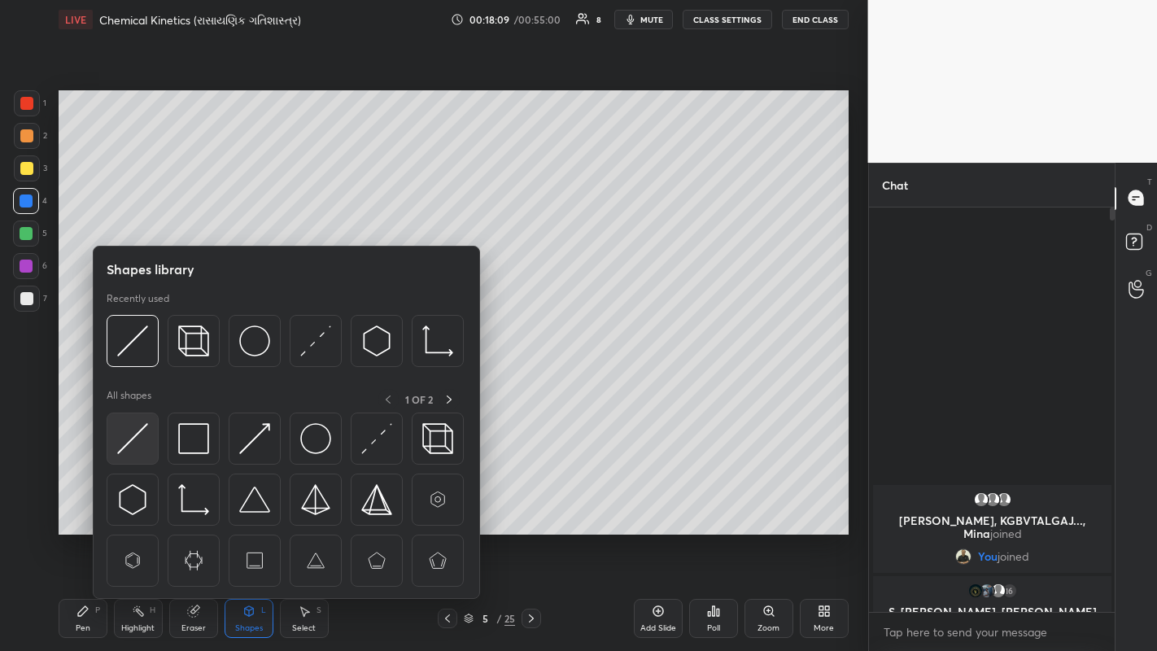
click at [140, 426] on img at bounding box center [132, 438] width 31 height 31
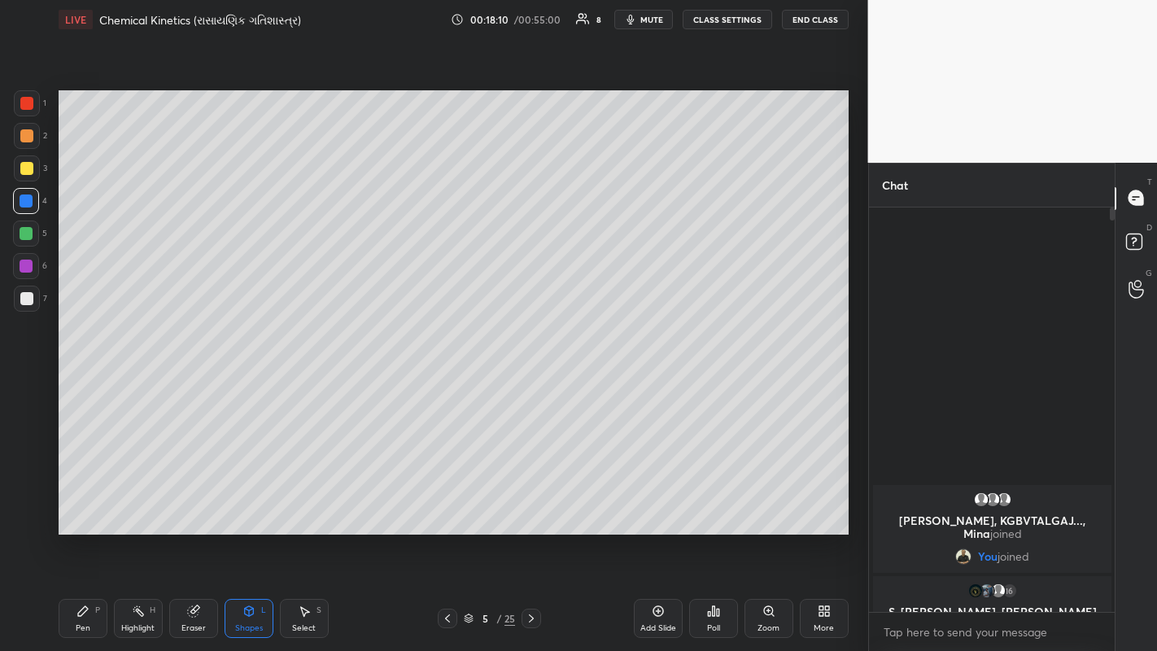
click at [22, 168] on div at bounding box center [26, 168] width 13 height 13
click at [26, 107] on div at bounding box center [26, 103] width 13 height 13
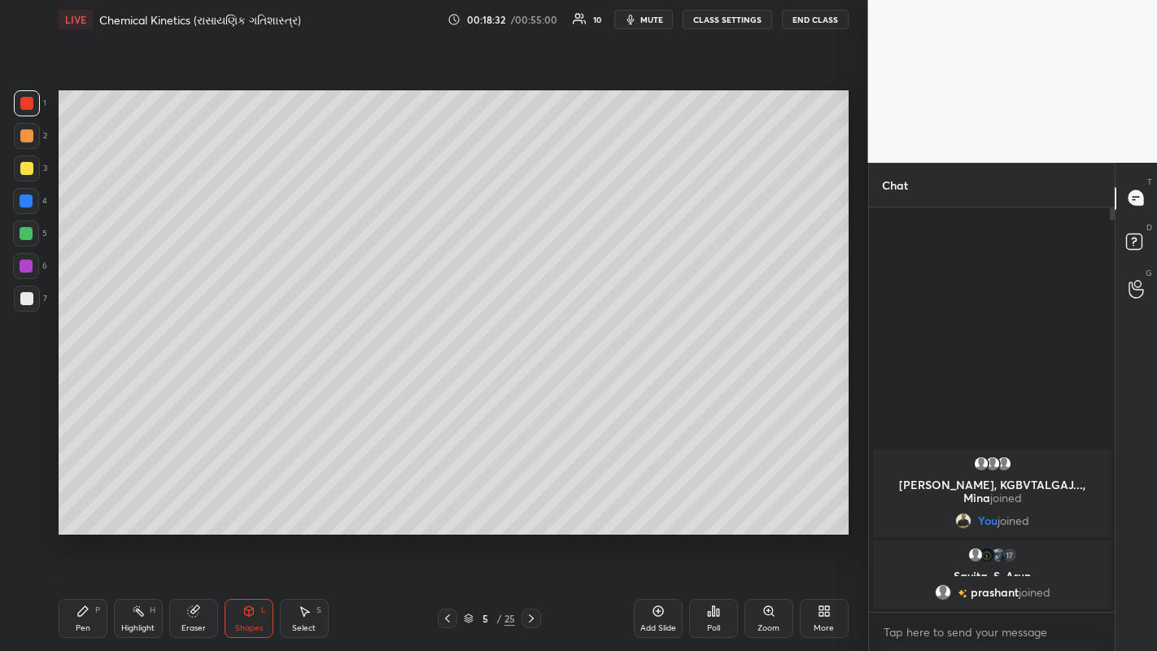
click at [24, 299] on div at bounding box center [26, 298] width 13 height 13
click at [90, 504] on div "Pen P" at bounding box center [83, 618] width 49 height 39
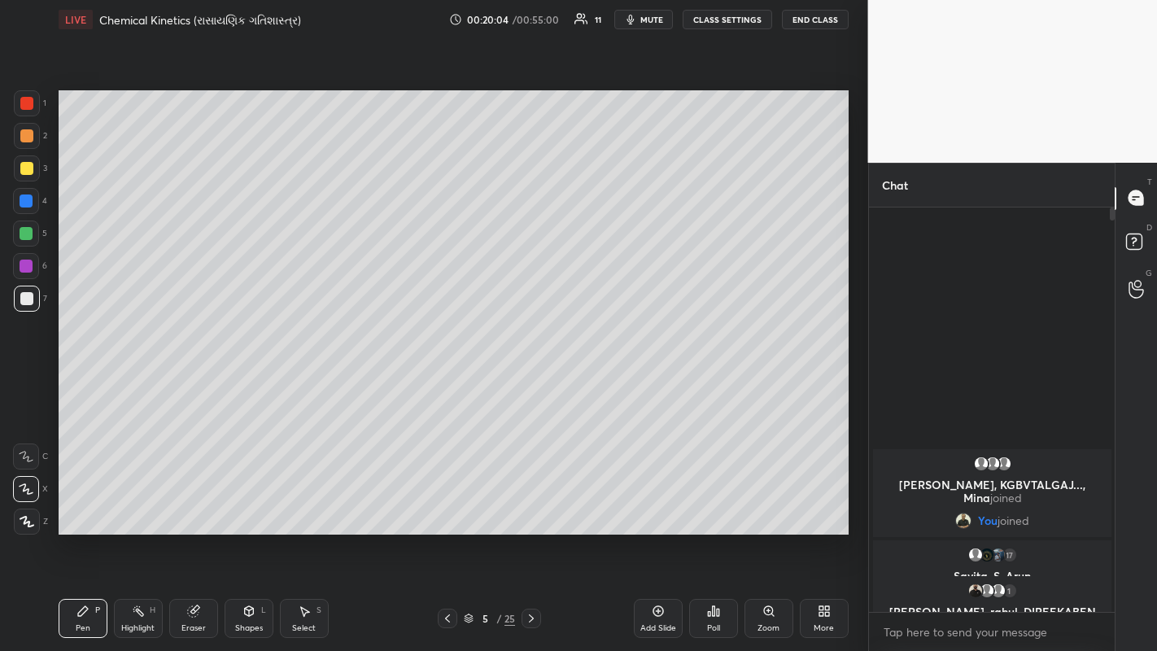
click at [24, 202] on div at bounding box center [26, 200] width 13 height 13
click at [532, 504] on icon at bounding box center [531, 618] width 13 height 13
click at [20, 234] on div at bounding box center [26, 233] width 13 height 13
click at [24, 299] on div at bounding box center [26, 298] width 13 height 13
click at [26, 168] on div at bounding box center [26, 168] width 13 height 13
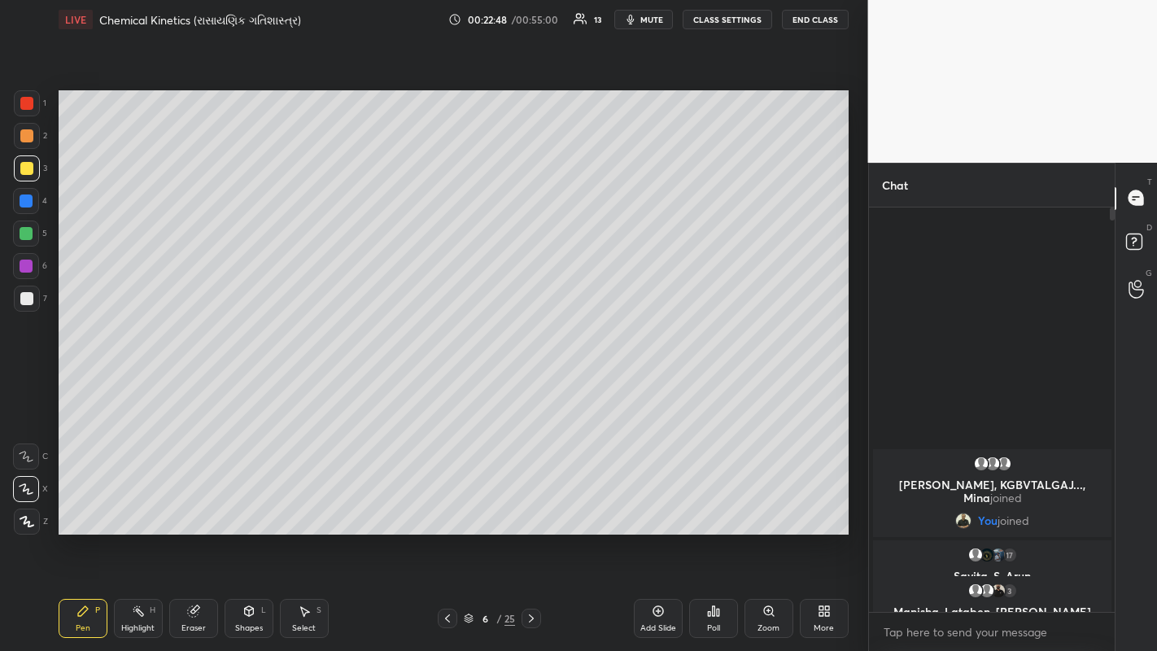
click at [538, 504] on div at bounding box center [531, 618] width 20 height 20
click at [25, 137] on div at bounding box center [26, 135] width 13 height 13
click at [30, 232] on div at bounding box center [26, 233] width 13 height 13
click at [22, 205] on div at bounding box center [26, 200] width 13 height 13
click at [26, 303] on div at bounding box center [26, 298] width 13 height 13
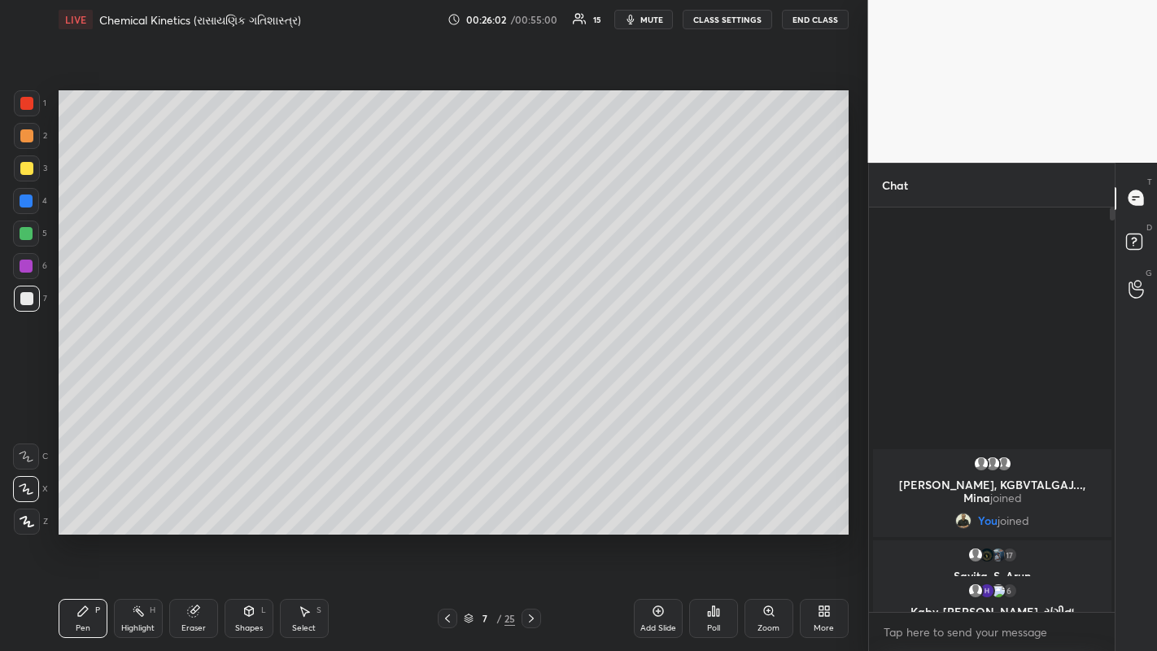
click at [24, 137] on div at bounding box center [26, 135] width 13 height 13
click at [499, 504] on div "Setting up your live class Poll for secs No correct answer Start poll" at bounding box center [453, 312] width 803 height 547
click at [530, 504] on icon at bounding box center [531, 618] width 13 height 13
click at [25, 205] on div at bounding box center [26, 200] width 13 height 13
click at [29, 233] on div at bounding box center [26, 233] width 13 height 13
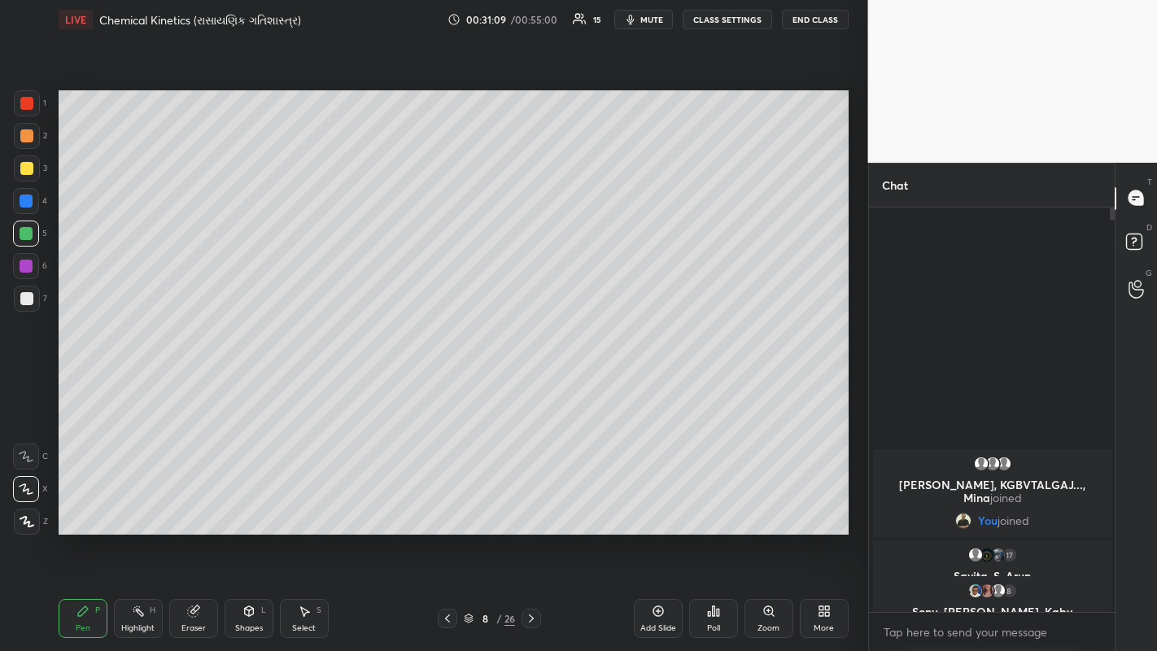
click at [24, 302] on div at bounding box center [26, 298] width 13 height 13
click at [21, 198] on div at bounding box center [26, 200] width 13 height 13
click at [24, 292] on div at bounding box center [26, 298] width 13 height 13
click at [531, 504] on icon at bounding box center [531, 618] width 13 height 13
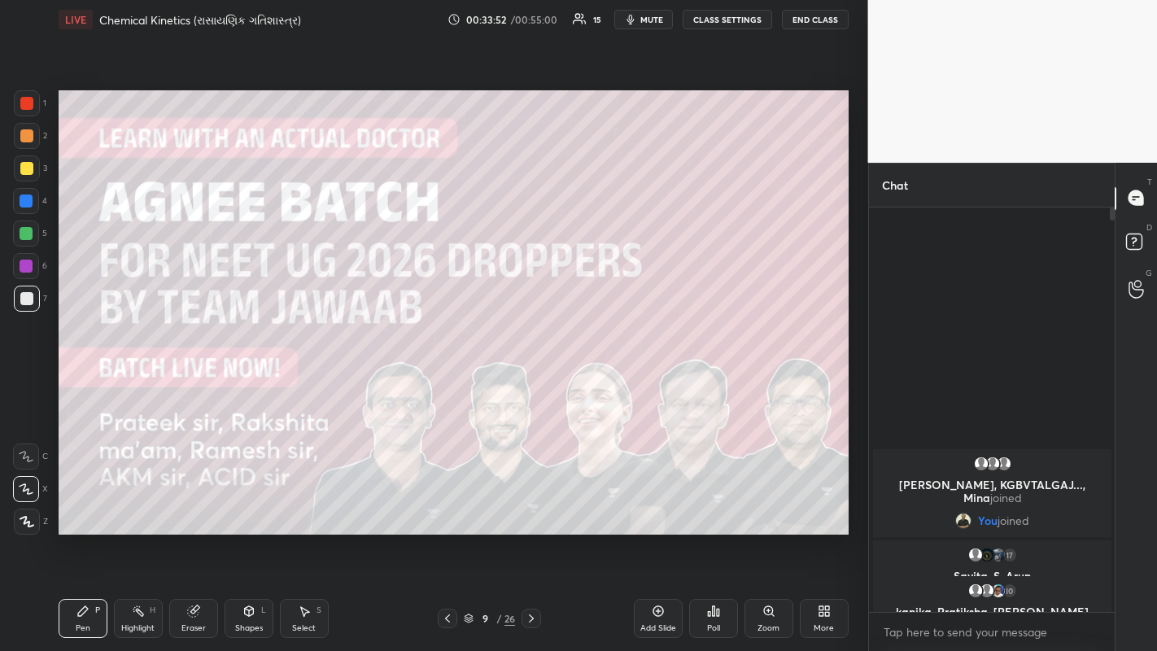
click at [531, 504] on icon at bounding box center [531, 618] width 13 height 13
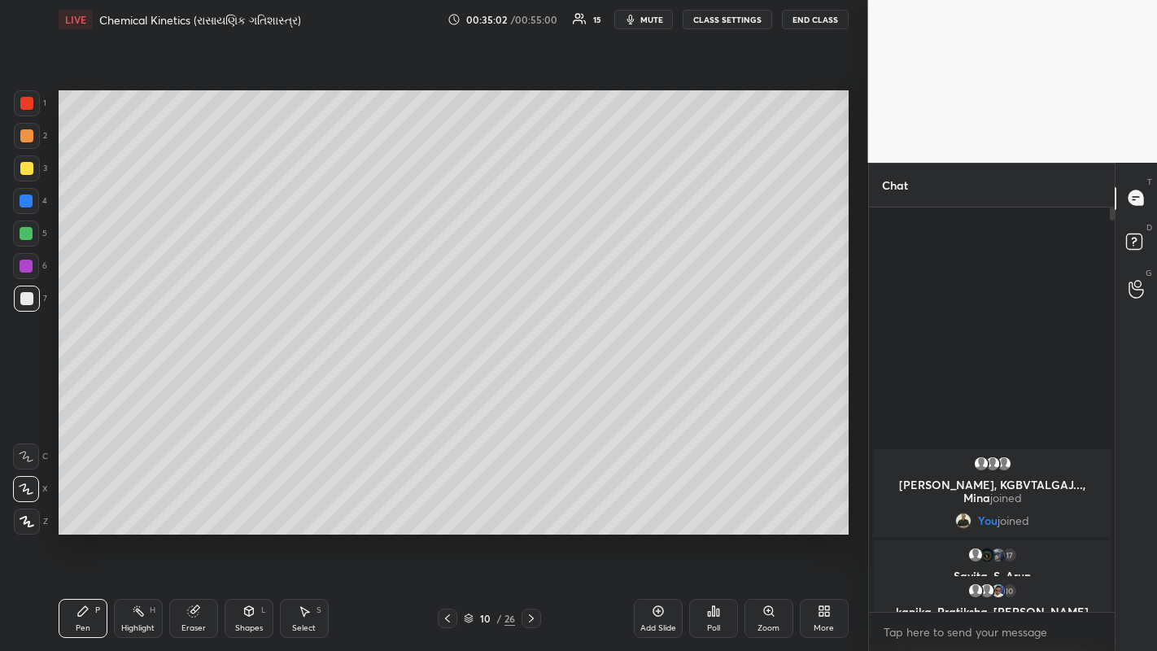
click at [31, 203] on div at bounding box center [26, 200] width 13 height 13
click at [29, 234] on div at bounding box center [26, 233] width 13 height 13
click at [24, 300] on div at bounding box center [26, 298] width 13 height 13
click at [447, 504] on icon at bounding box center [447, 618] width 13 height 13
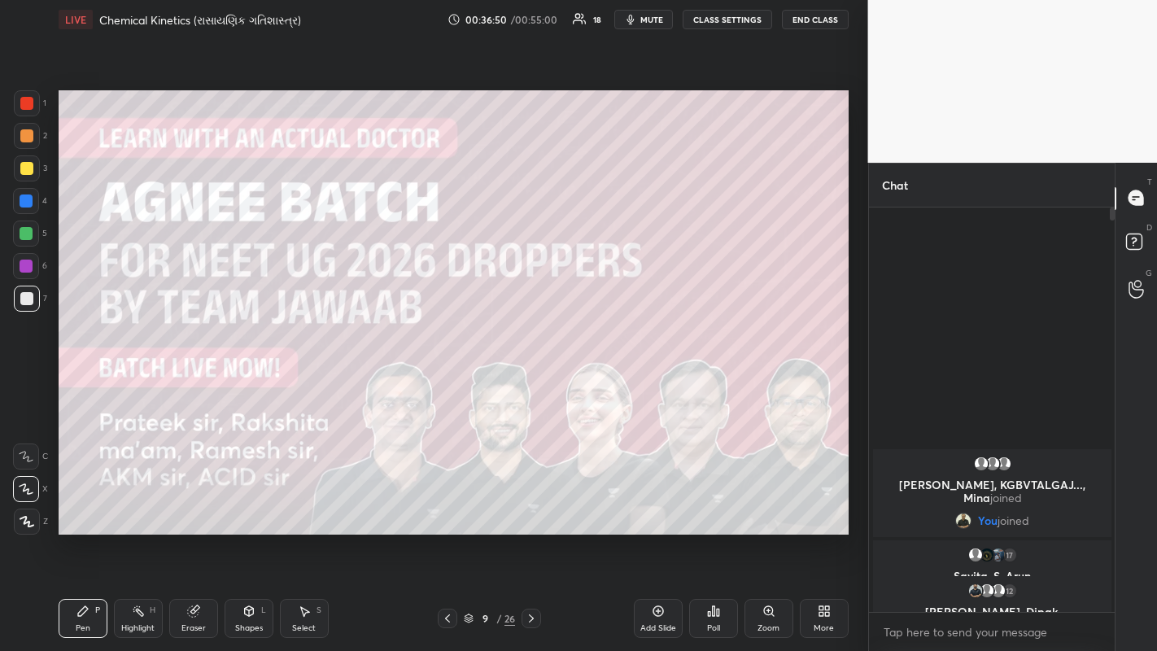
click at [447, 504] on icon at bounding box center [447, 618] width 13 height 13
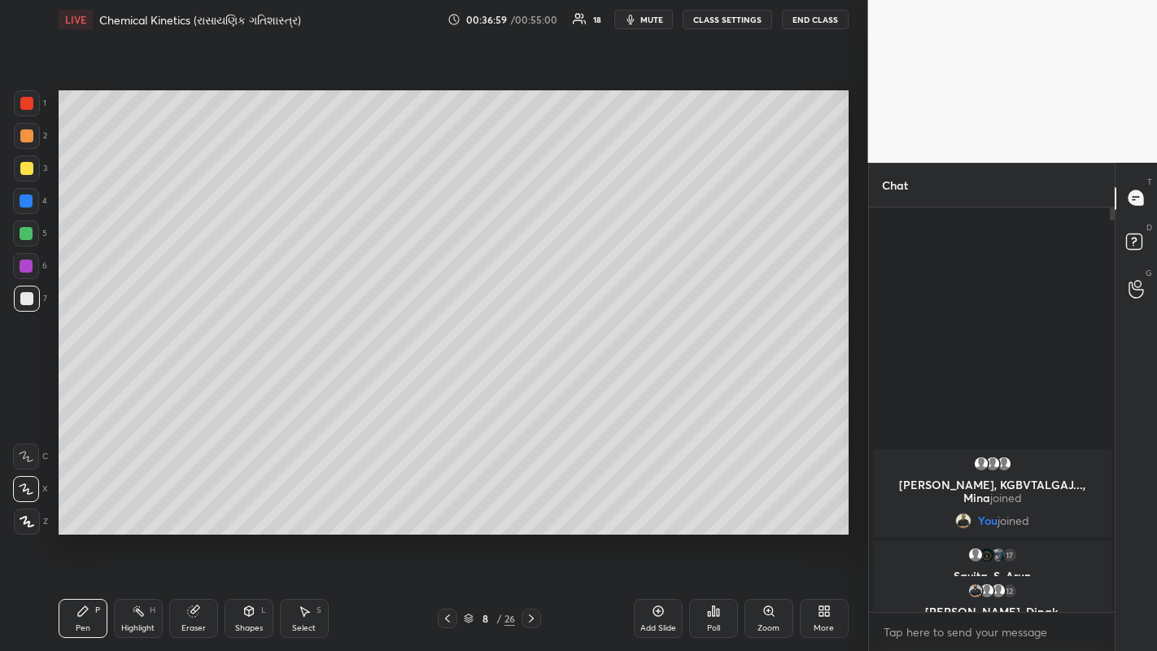
click at [529, 504] on icon at bounding box center [531, 618] width 13 height 13
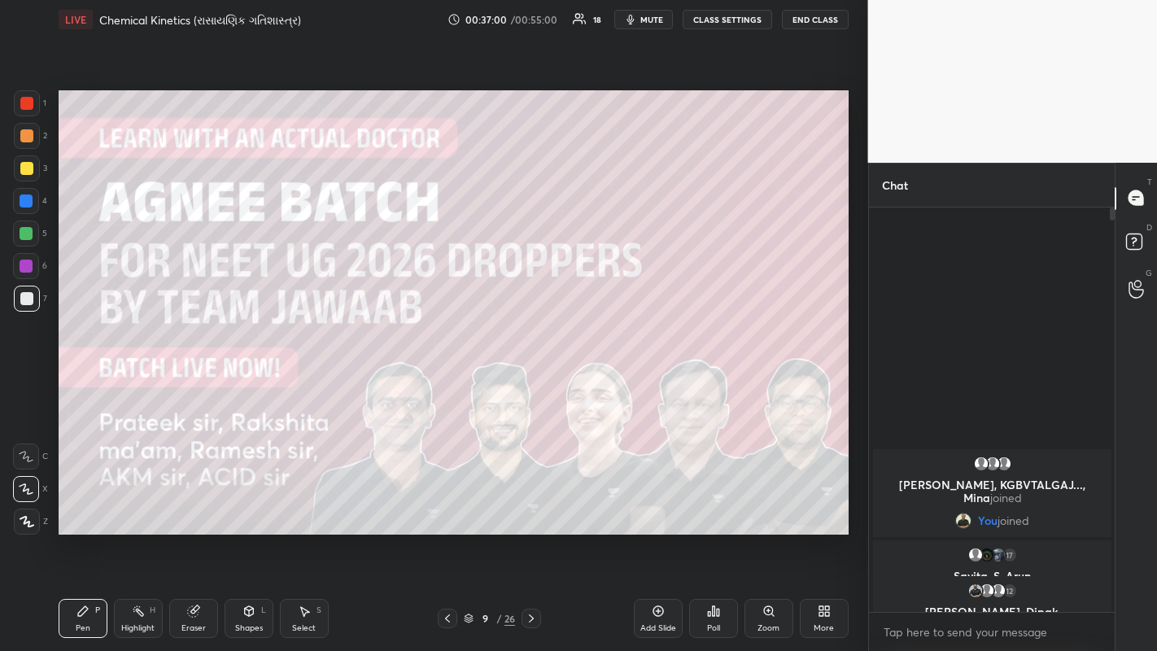
click at [531, 504] on icon at bounding box center [531, 618] width 13 height 13
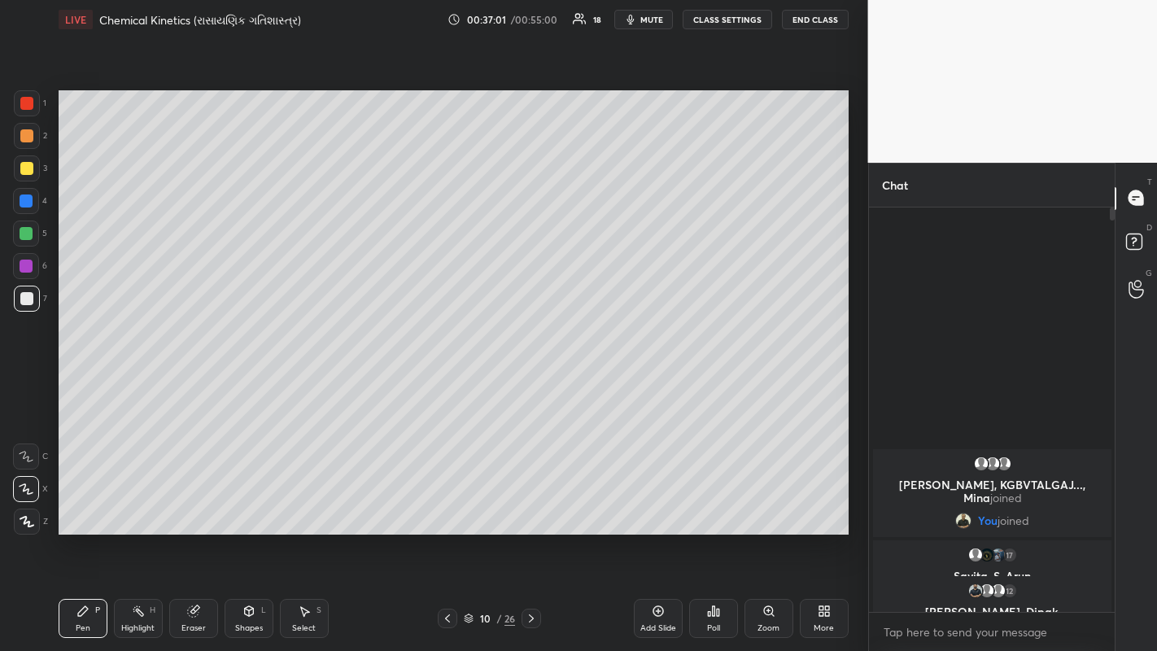
click at [534, 504] on icon at bounding box center [531, 618] width 13 height 13
click at [24, 229] on div at bounding box center [26, 233] width 13 height 13
click at [25, 234] on div at bounding box center [26, 233] width 13 height 13
click at [24, 272] on div at bounding box center [26, 265] width 13 height 13
click at [22, 231] on div at bounding box center [26, 233] width 13 height 13
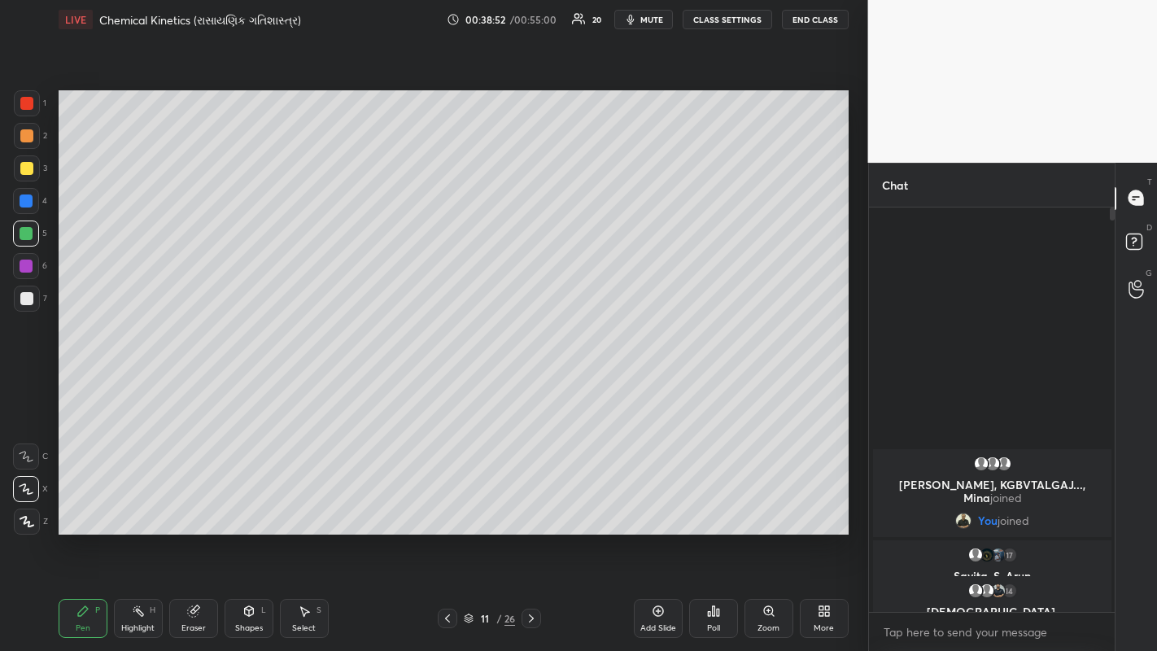
click at [24, 139] on div at bounding box center [26, 135] width 13 height 13
click at [21, 311] on div at bounding box center [27, 299] width 26 height 26
click at [28, 268] on div at bounding box center [26, 265] width 13 height 13
click at [33, 306] on div at bounding box center [27, 299] width 26 height 26
click at [20, 167] on div at bounding box center [26, 168] width 13 height 13
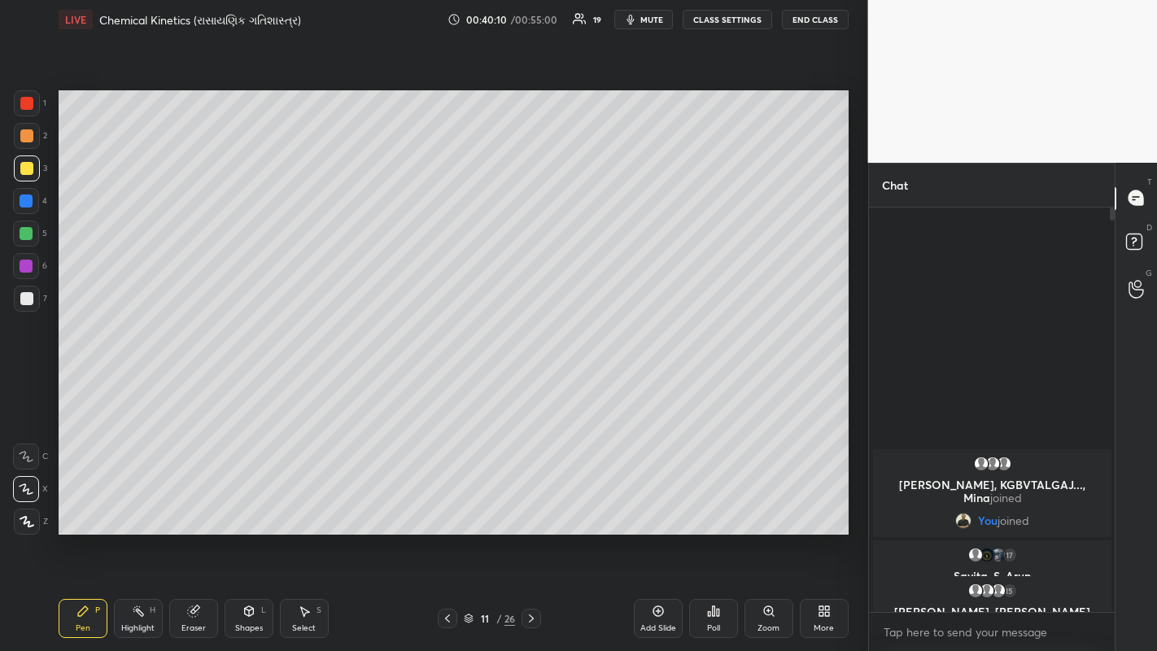
click at [20, 238] on div at bounding box center [26, 233] width 13 height 13
click at [25, 303] on div at bounding box center [26, 298] width 13 height 13
click at [448, 504] on icon at bounding box center [447, 618] width 5 height 8
click at [533, 504] on div "Setting up your live class Poll for secs No correct answer Start poll" at bounding box center [453, 312] width 803 height 547
click at [451, 504] on div at bounding box center [448, 618] width 20 height 20
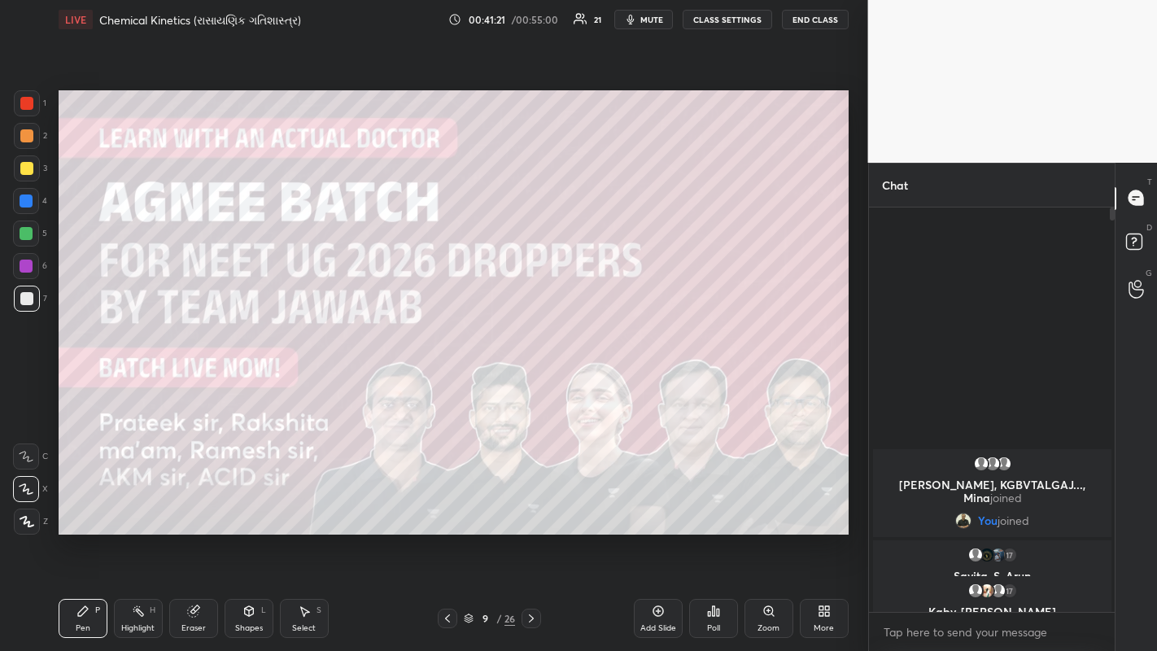
click at [446, 504] on icon at bounding box center [447, 618] width 5 height 8
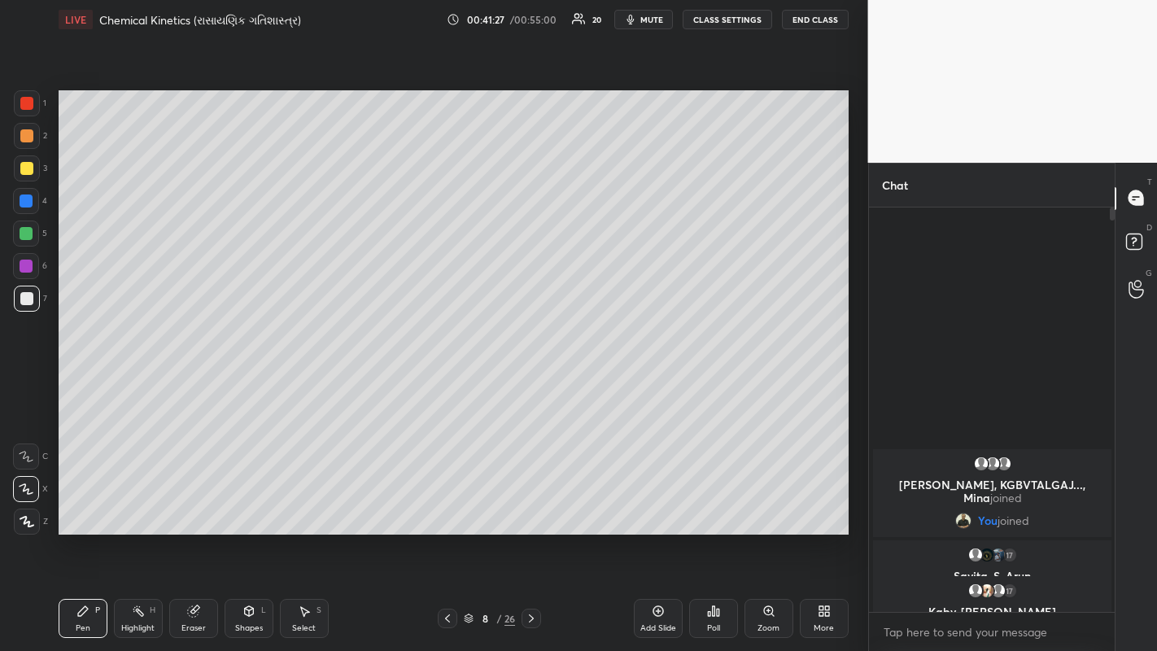
click at [531, 504] on icon at bounding box center [531, 618] width 13 height 13
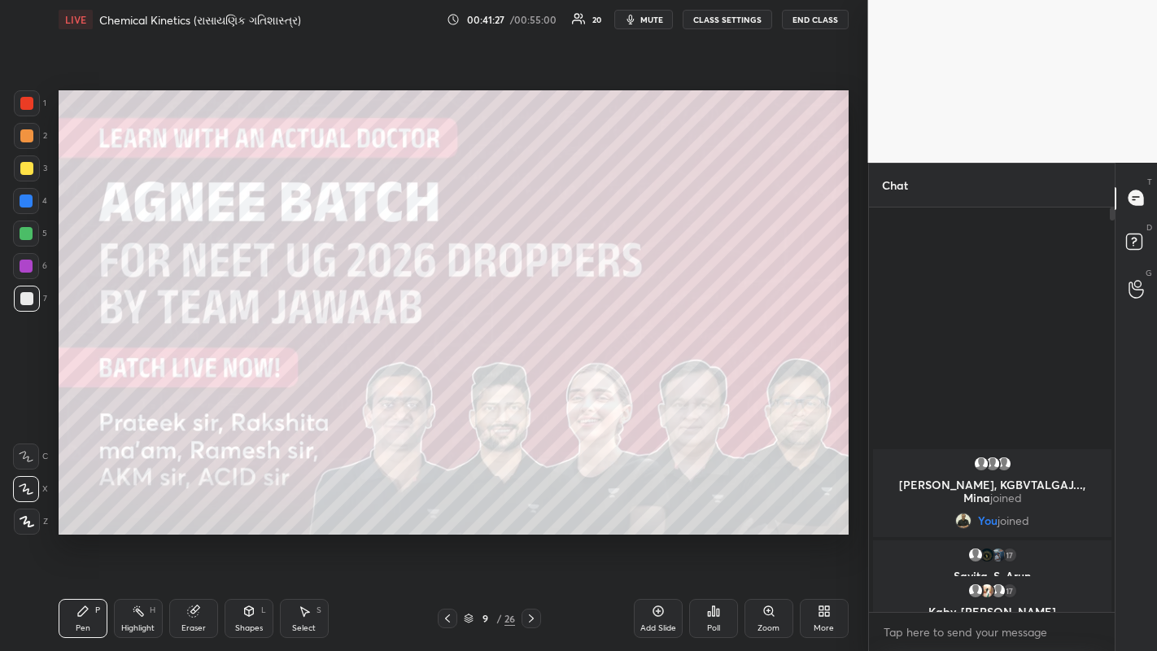
click at [531, 504] on icon at bounding box center [531, 618] width 13 height 13
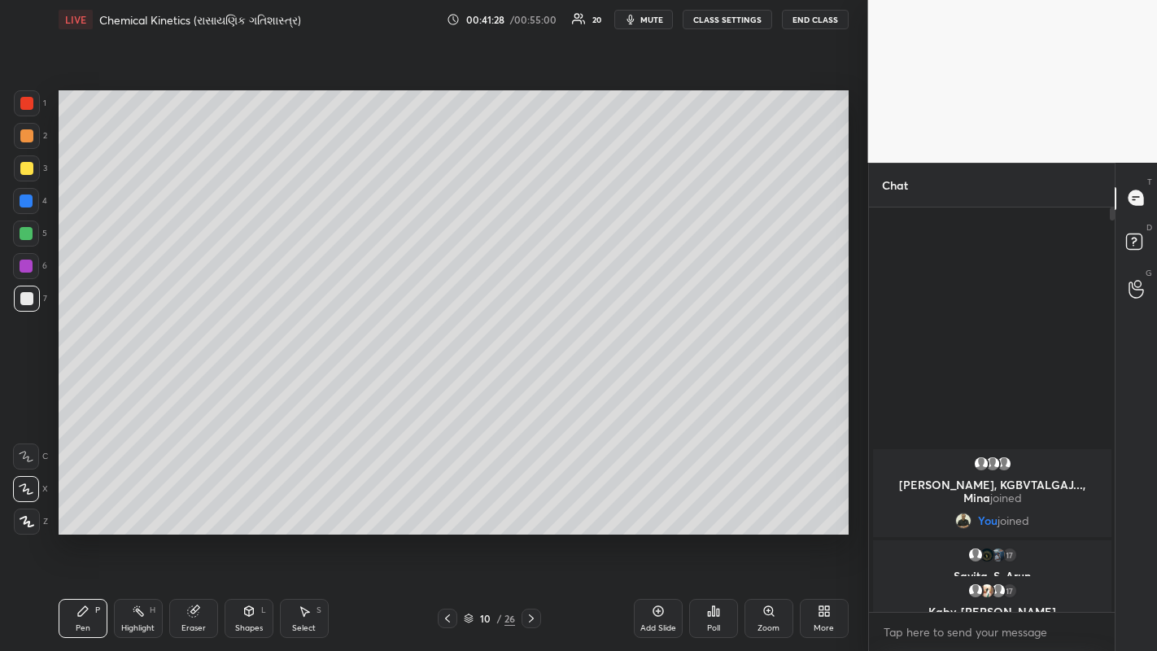
click at [531, 504] on icon at bounding box center [531, 618] width 13 height 13
click at [24, 167] on div at bounding box center [26, 168] width 13 height 13
click at [20, 232] on div at bounding box center [26, 233] width 13 height 13
click at [531, 504] on icon at bounding box center [531, 618] width 13 height 13
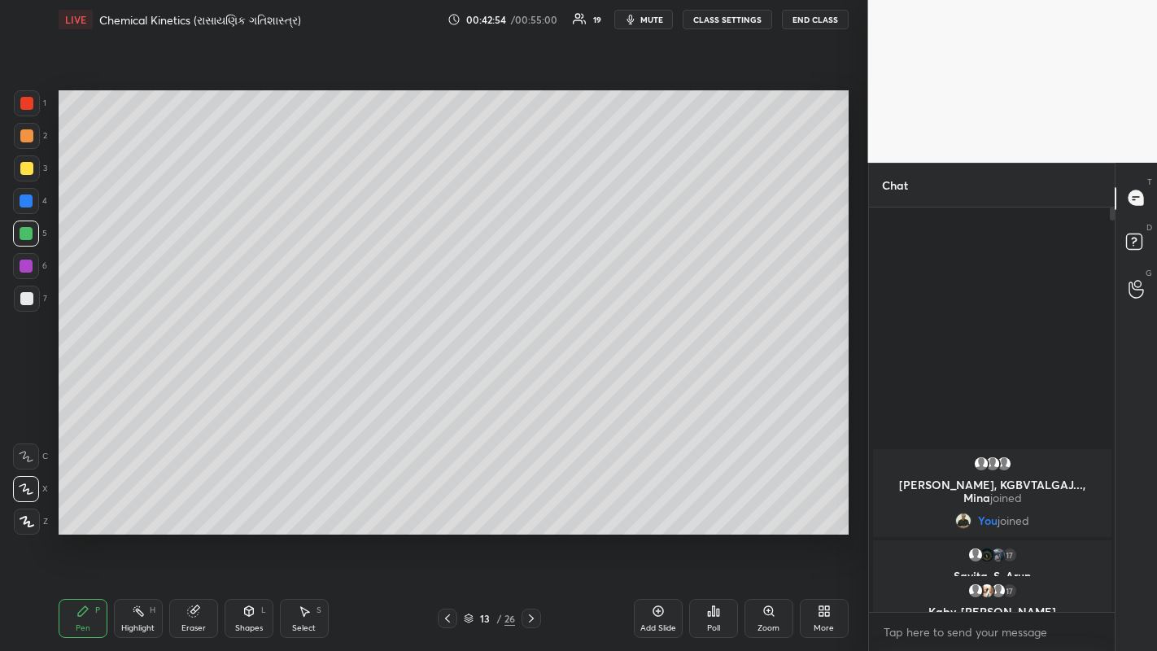
click at [23, 268] on div at bounding box center [26, 265] width 13 height 13
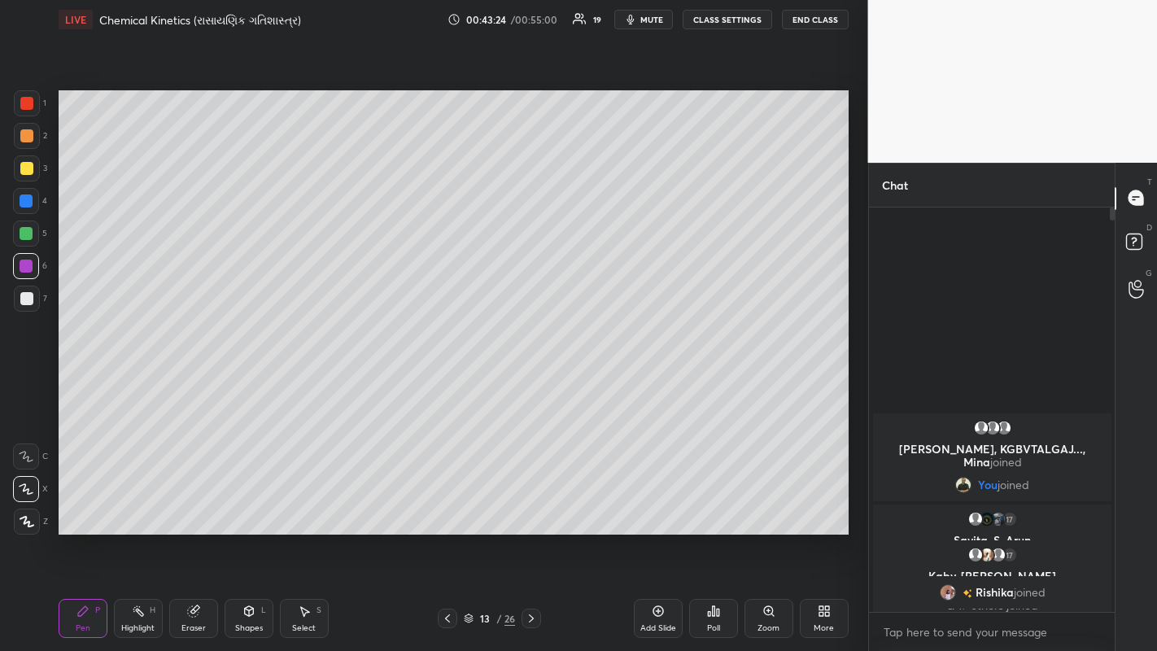
click at [25, 194] on div at bounding box center [26, 200] width 13 height 13
click at [24, 303] on div at bounding box center [26, 298] width 13 height 13
click at [20, 165] on div at bounding box center [26, 168] width 13 height 13
click at [30, 302] on div at bounding box center [26, 298] width 13 height 13
click at [30, 138] on div at bounding box center [26, 135] width 13 height 13
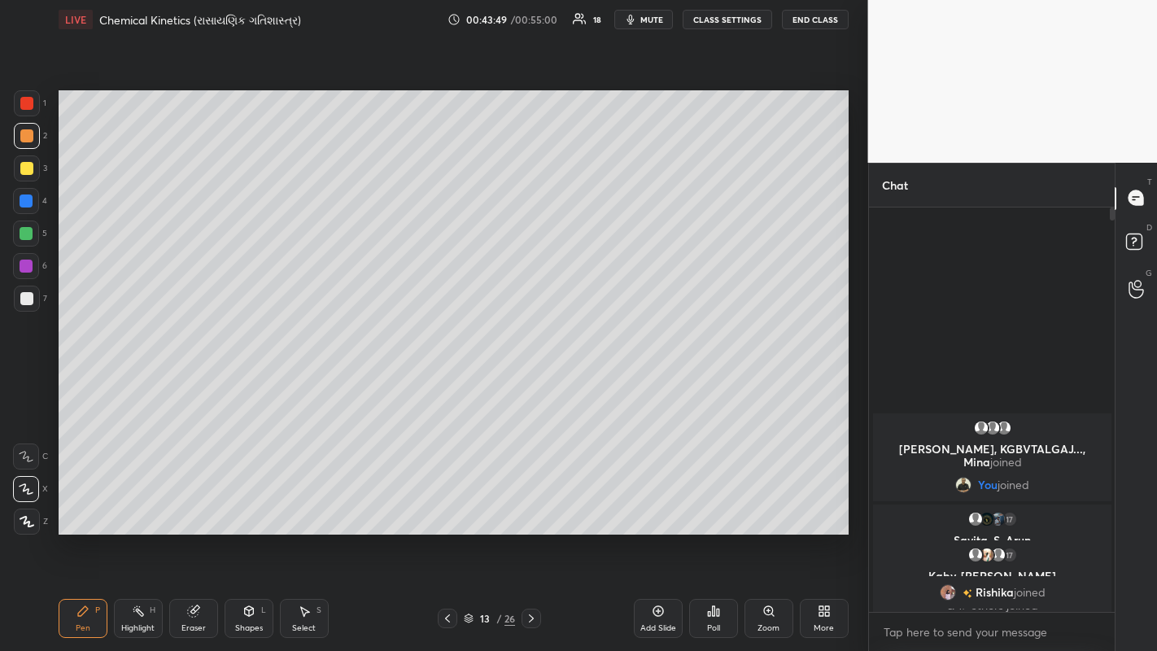
click at [30, 103] on div at bounding box center [26, 103] width 13 height 13
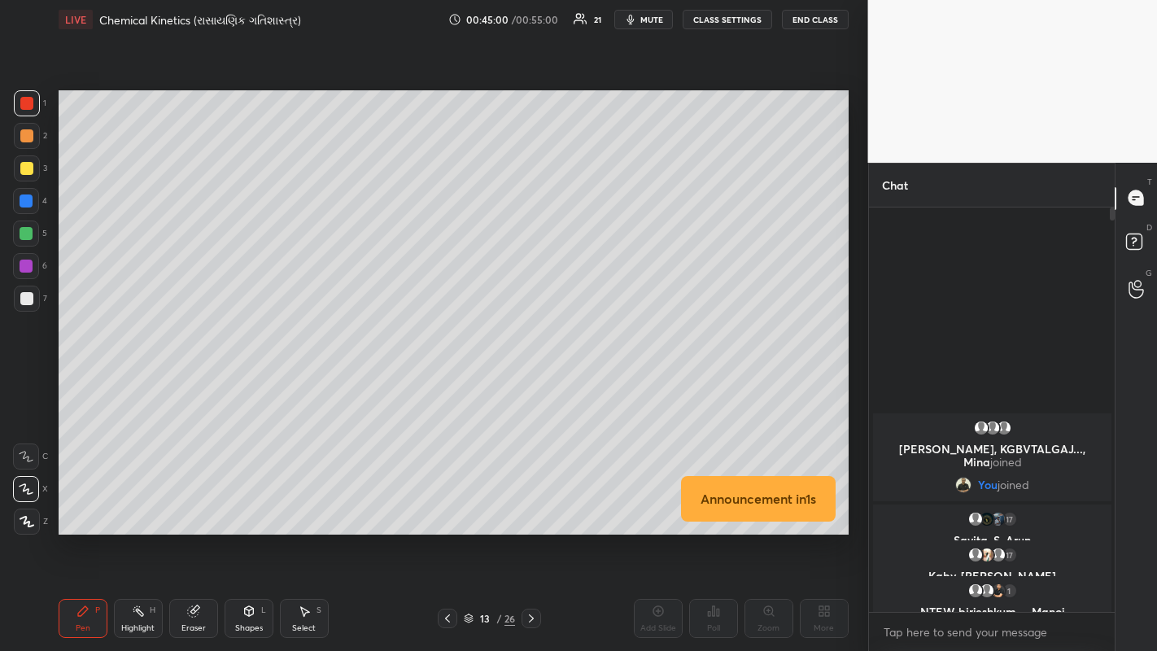
click at [732, 89] on div "Announcement in 1 s Setting up your live class Poll for secs No correct answer …" at bounding box center [453, 312] width 803 height 547
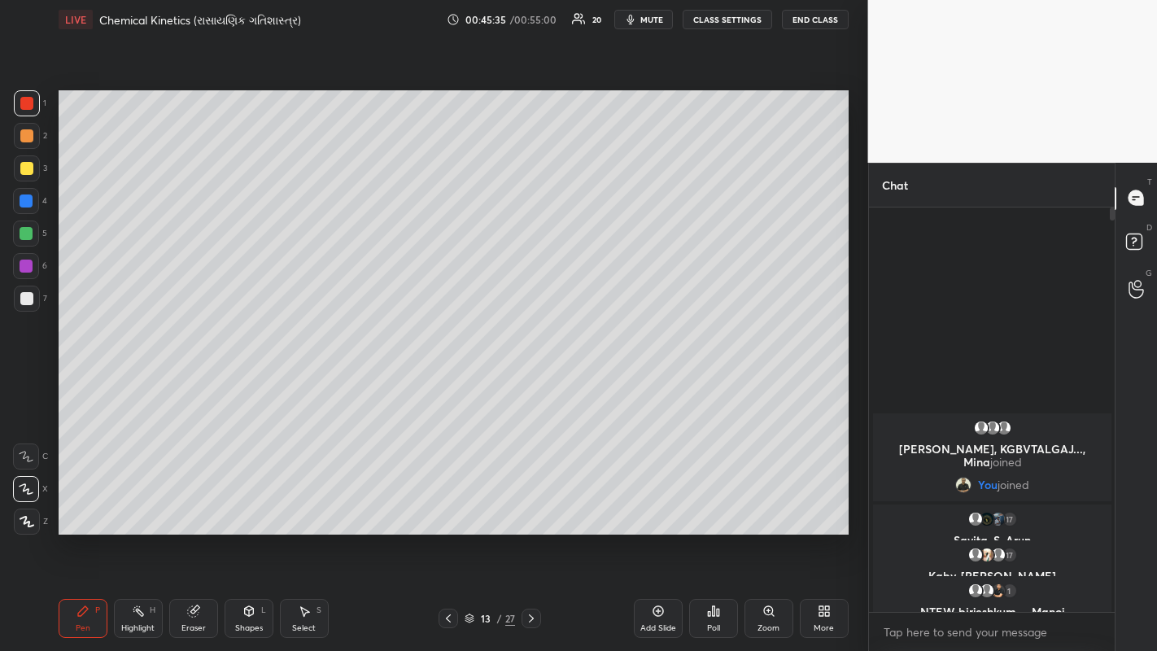
click at [735, 89] on div "Setting up your live class Poll for secs No correct answer Start poll" at bounding box center [453, 312] width 803 height 547
click at [736, 89] on div "Setting up your live class Poll for secs No correct answer Start poll" at bounding box center [453, 312] width 803 height 547
click at [529, 504] on icon at bounding box center [531, 618] width 5 height 8
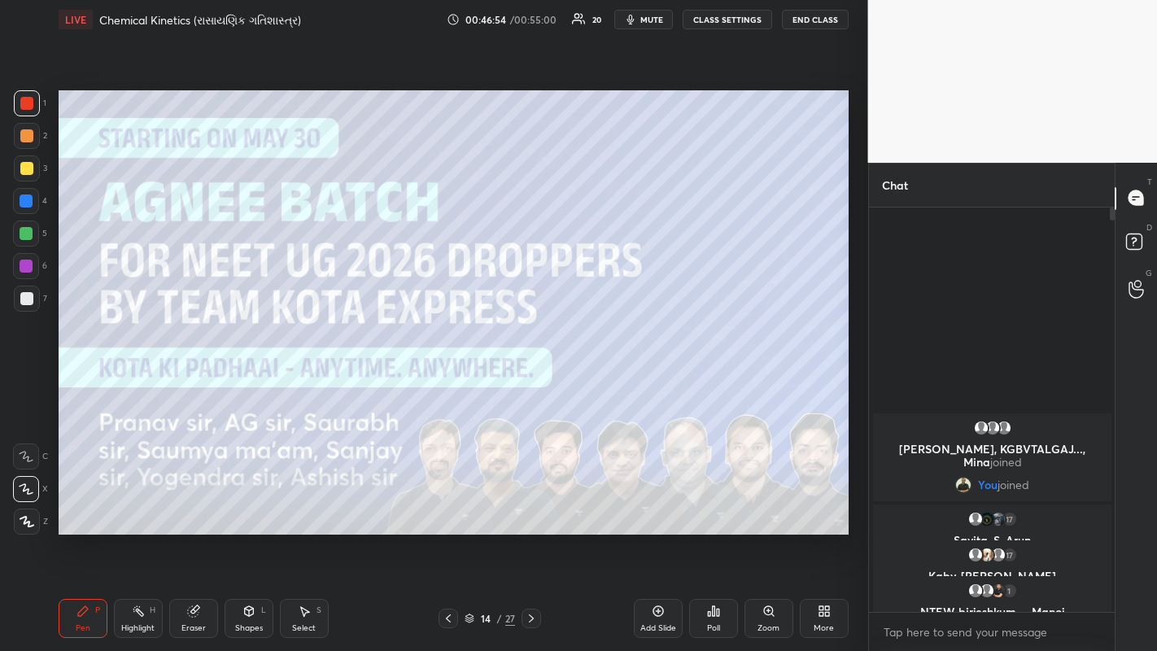
click at [530, 504] on icon at bounding box center [531, 618] width 5 height 8
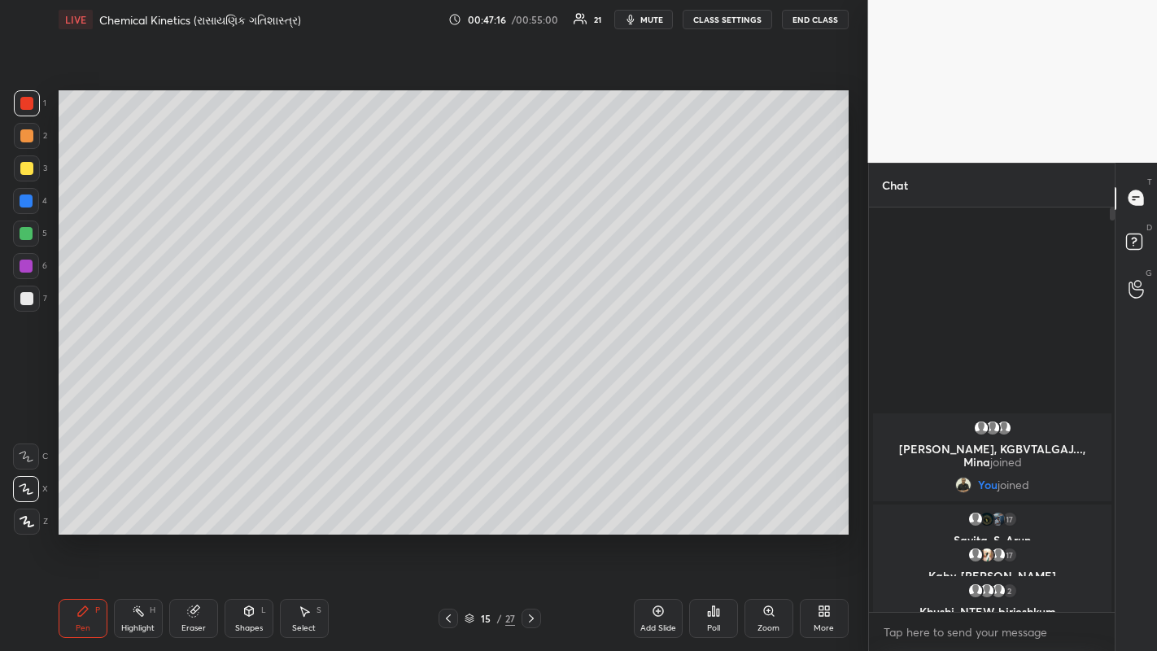
click at [17, 234] on div at bounding box center [26, 233] width 26 height 26
click at [23, 107] on div at bounding box center [26, 103] width 13 height 13
click at [531, 504] on icon at bounding box center [531, 618] width 13 height 13
click at [28, 163] on div at bounding box center [26, 168] width 13 height 13
click at [25, 298] on div at bounding box center [26, 298] width 13 height 13
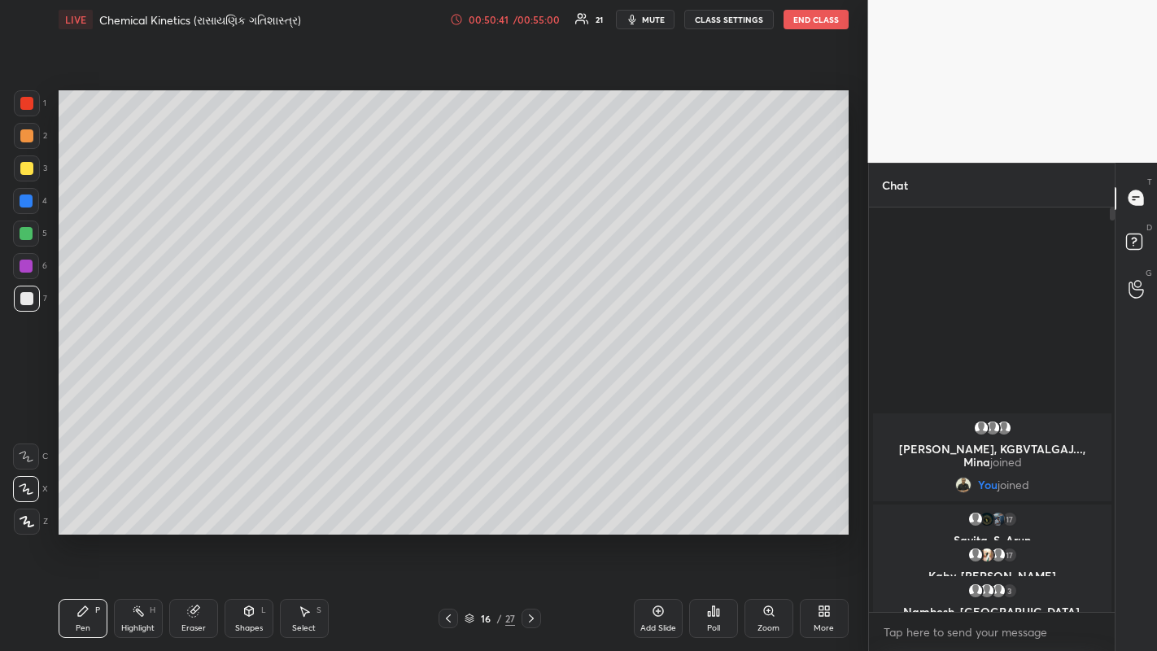
click at [23, 234] on div at bounding box center [26, 233] width 13 height 13
click at [24, 305] on div at bounding box center [27, 299] width 26 height 26
click at [26, 232] on div at bounding box center [26, 233] width 13 height 13
click at [25, 241] on div at bounding box center [26, 233] width 26 height 26
click at [223, 63] on div "Setting up your live class Poll for secs No correct answer Start poll" at bounding box center [453, 312] width 803 height 547
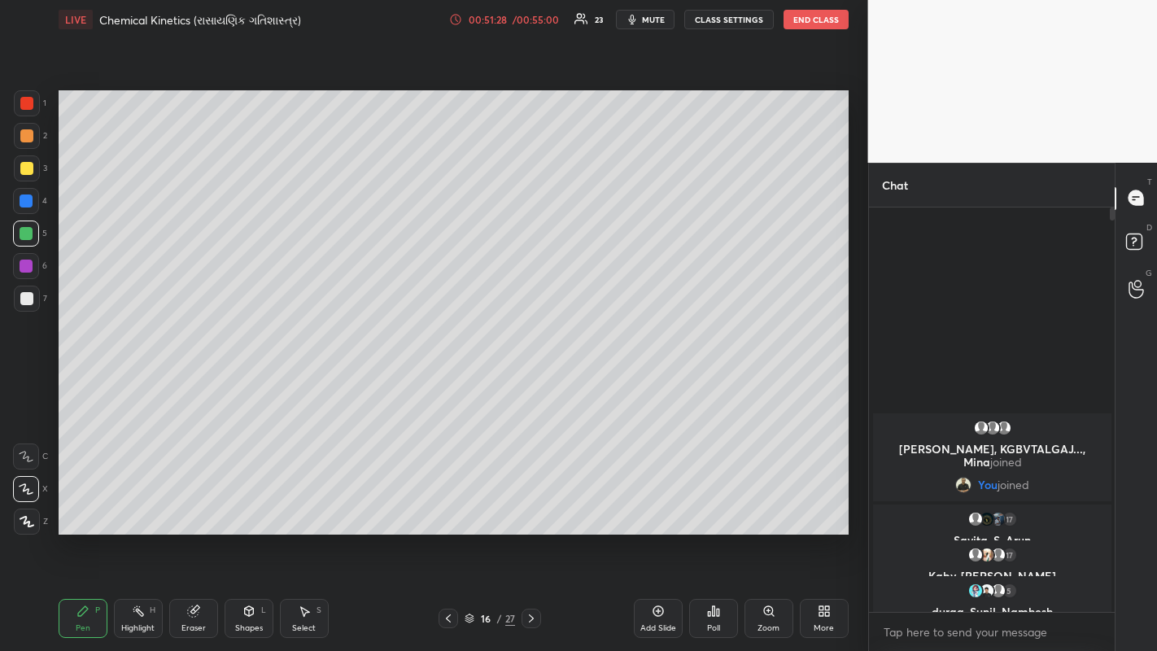
click at [31, 168] on div at bounding box center [26, 168] width 13 height 13
click at [24, 137] on div at bounding box center [26, 135] width 13 height 13
click at [28, 205] on div at bounding box center [26, 200] width 13 height 13
click at [27, 272] on div at bounding box center [26, 265] width 13 height 13
click at [24, 299] on div at bounding box center [26, 298] width 13 height 13
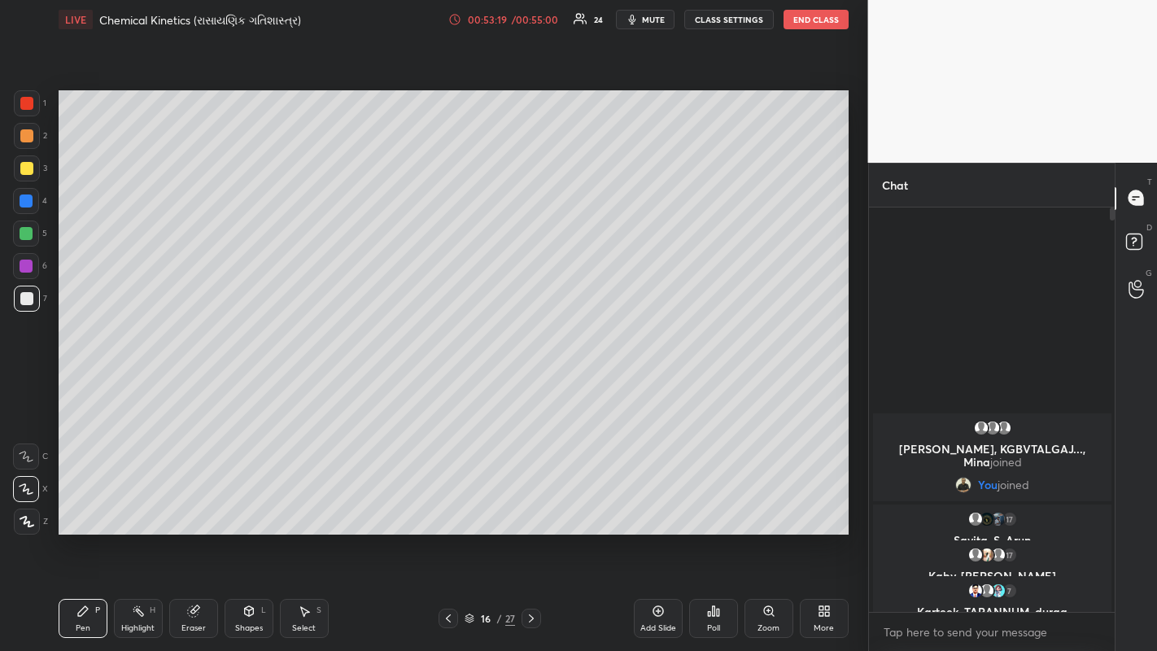
click at [603, 504] on div "Setting up your live class Poll for secs No correct answer Start poll" at bounding box center [453, 312] width 803 height 547
click at [576, 504] on div "Setting up your live class Poll for secs No correct answer Start poll" at bounding box center [453, 312] width 803 height 547
click at [583, 504] on div "Setting up your live class Poll for secs No correct answer Start poll" at bounding box center [453, 312] width 803 height 547
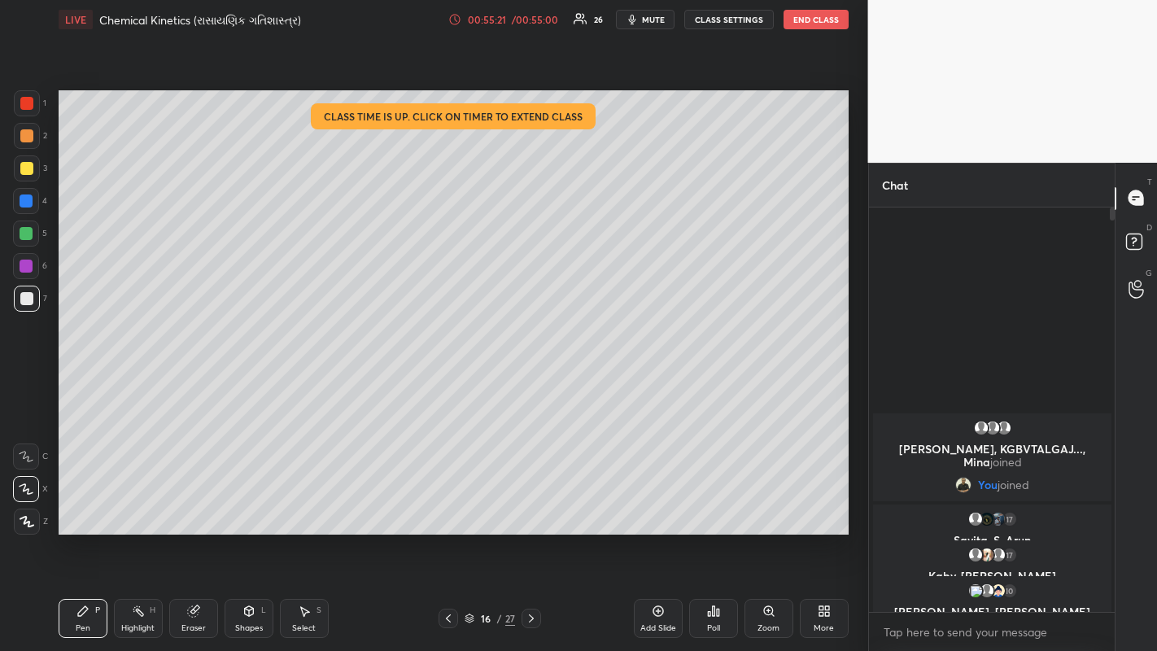
click at [814, 17] on button "End Class" at bounding box center [815, 20] width 65 height 20
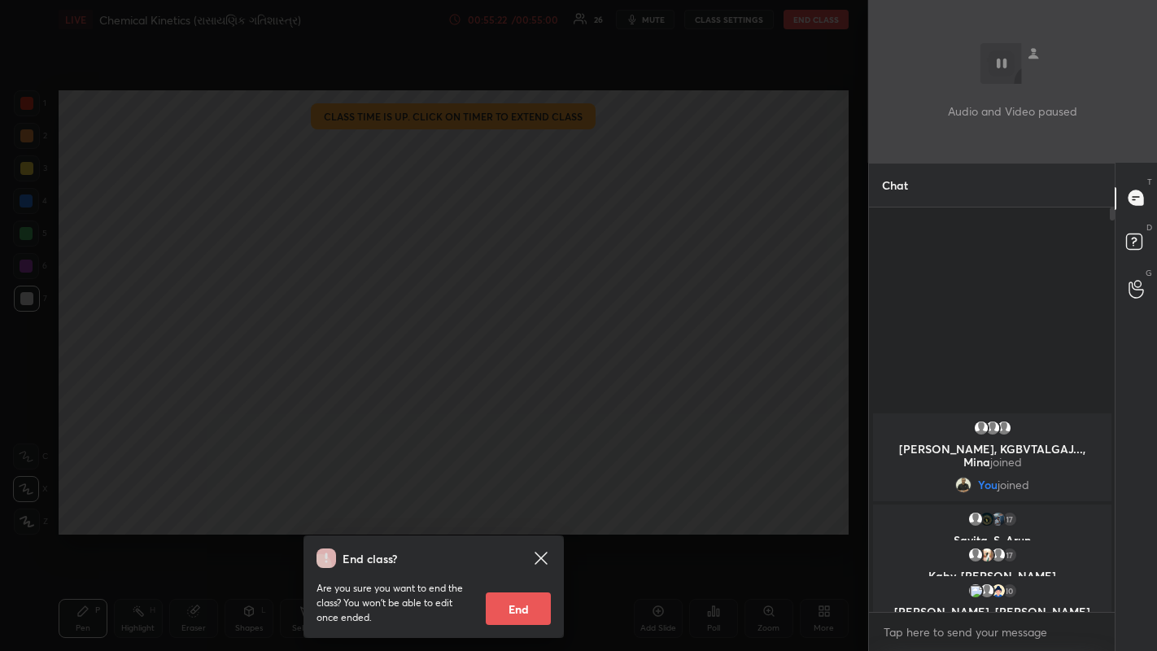
click at [525, 504] on button "End" at bounding box center [518, 608] width 65 height 33
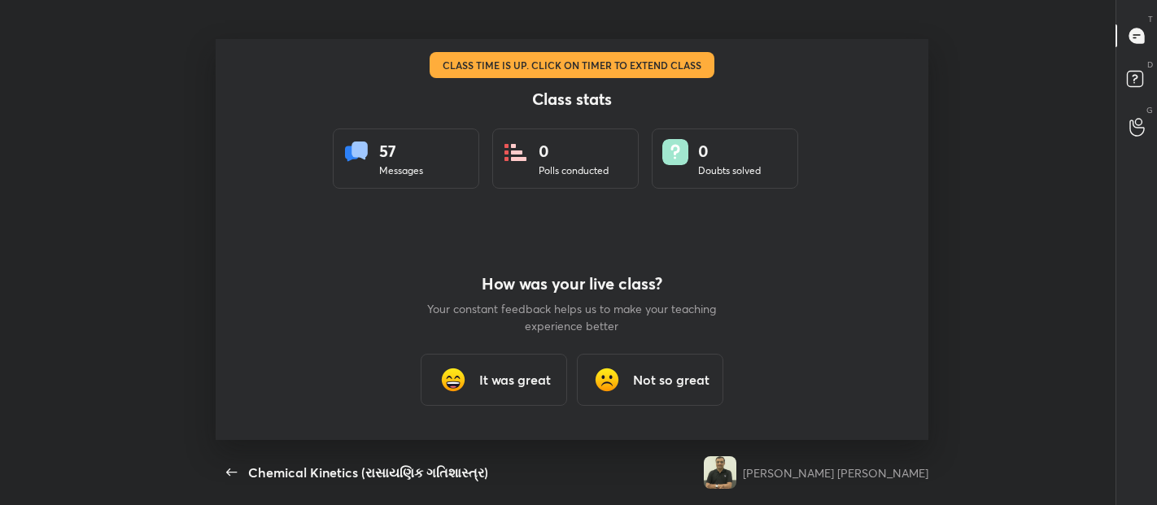
type textarea "x"
